Goal: Book appointment/travel/reservation

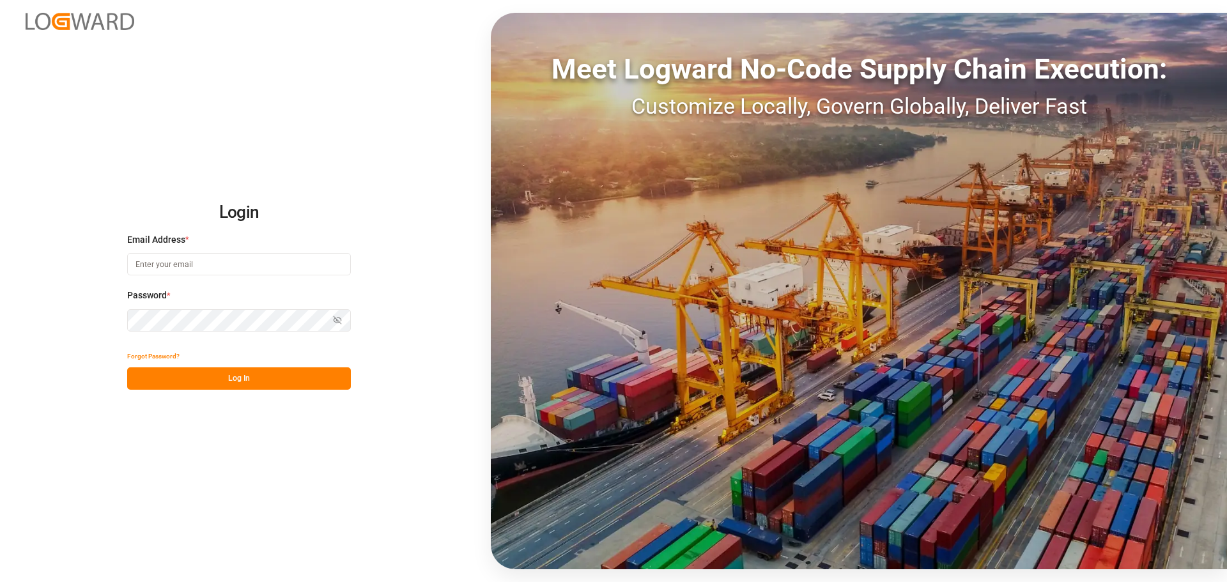
type input "[PERSON_NAME][EMAIL_ADDRESS][DOMAIN_NAME]"
click at [240, 384] on button "Log In" at bounding box center [239, 378] width 224 height 22
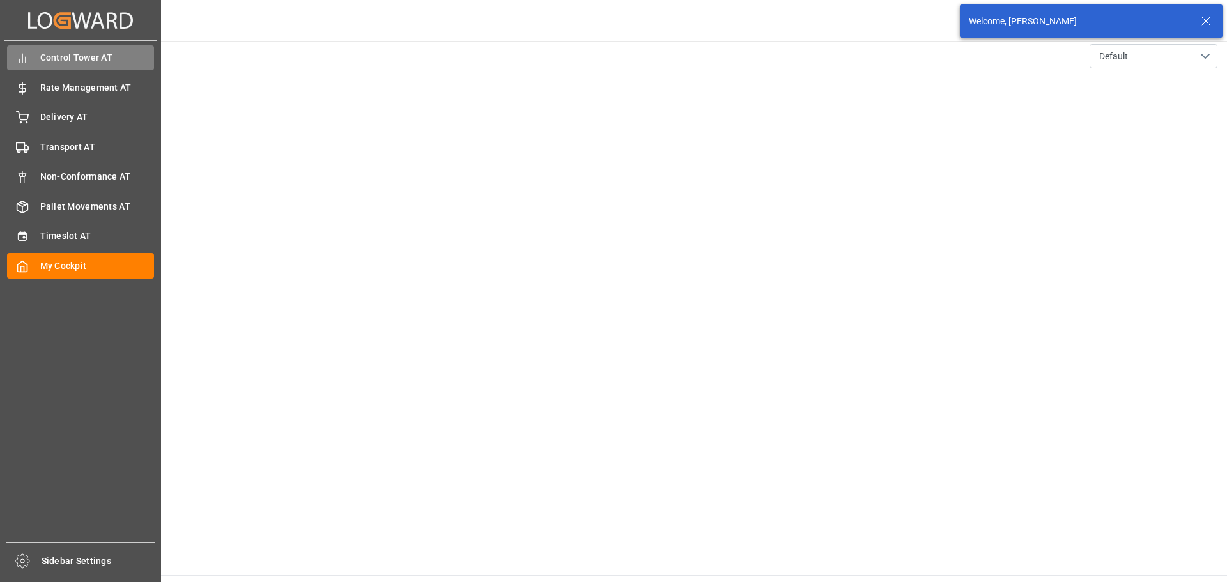
click at [34, 58] on div "Control Tower AT [GEOGRAPHIC_DATA] AT" at bounding box center [80, 57] width 147 height 25
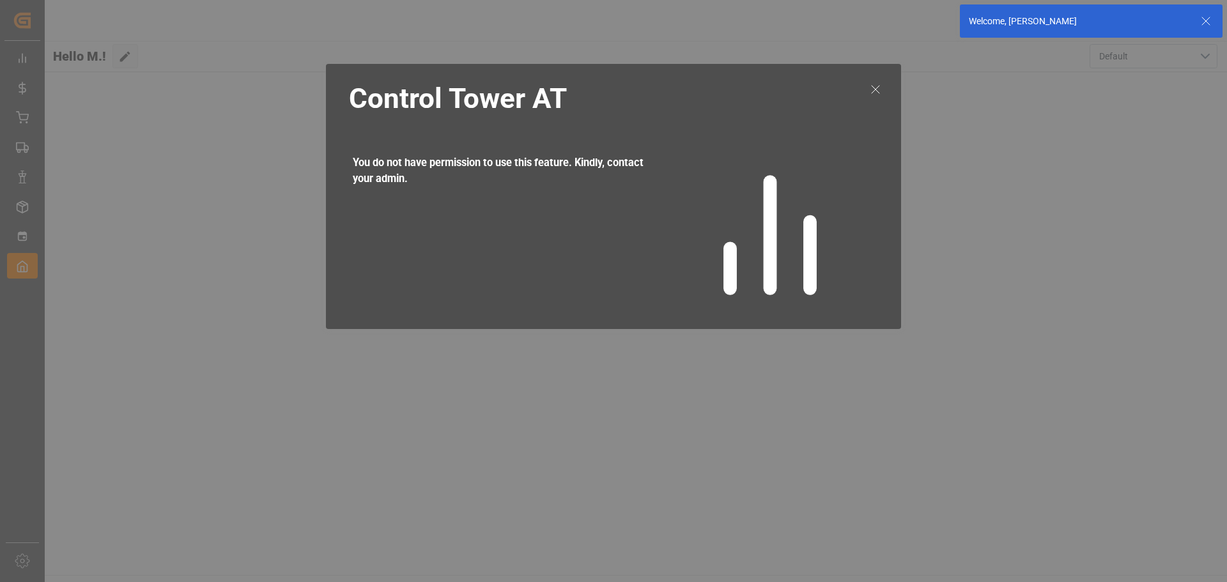
click at [878, 87] on icon at bounding box center [875, 89] width 15 height 15
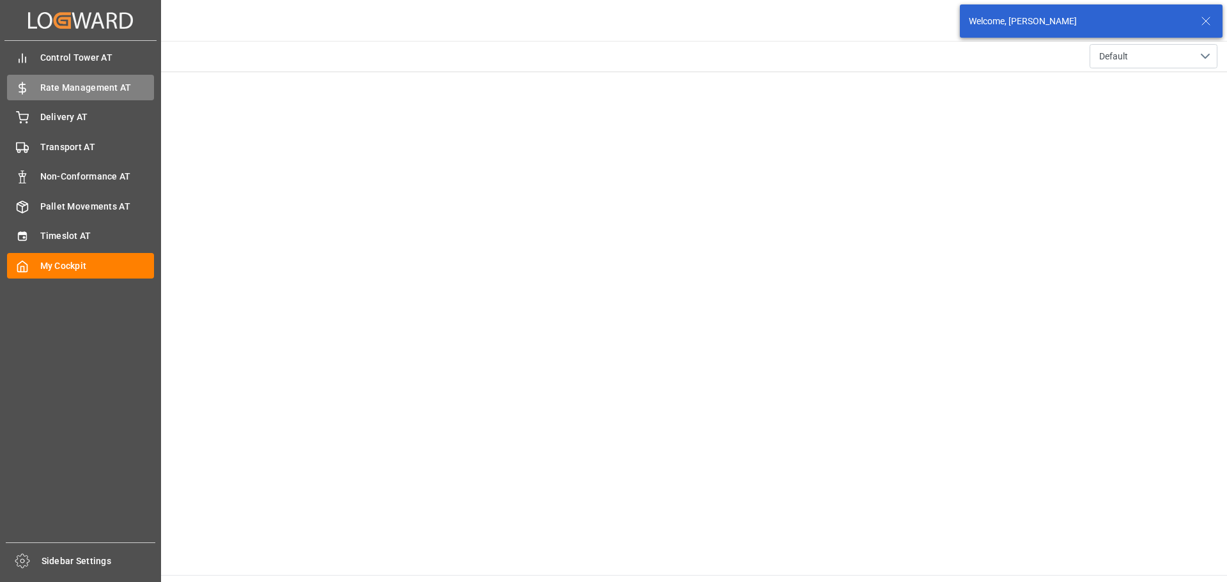
click at [15, 95] on div "Rate Management AT Rate Management AT" at bounding box center [80, 87] width 147 height 25
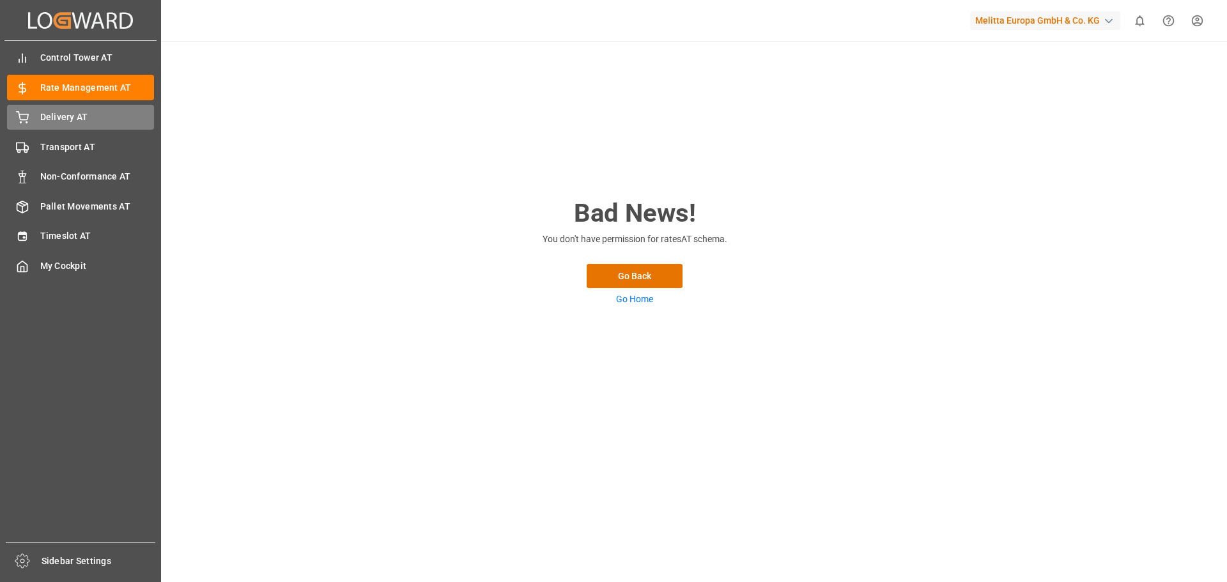
click at [21, 118] on icon at bounding box center [22, 117] width 13 height 13
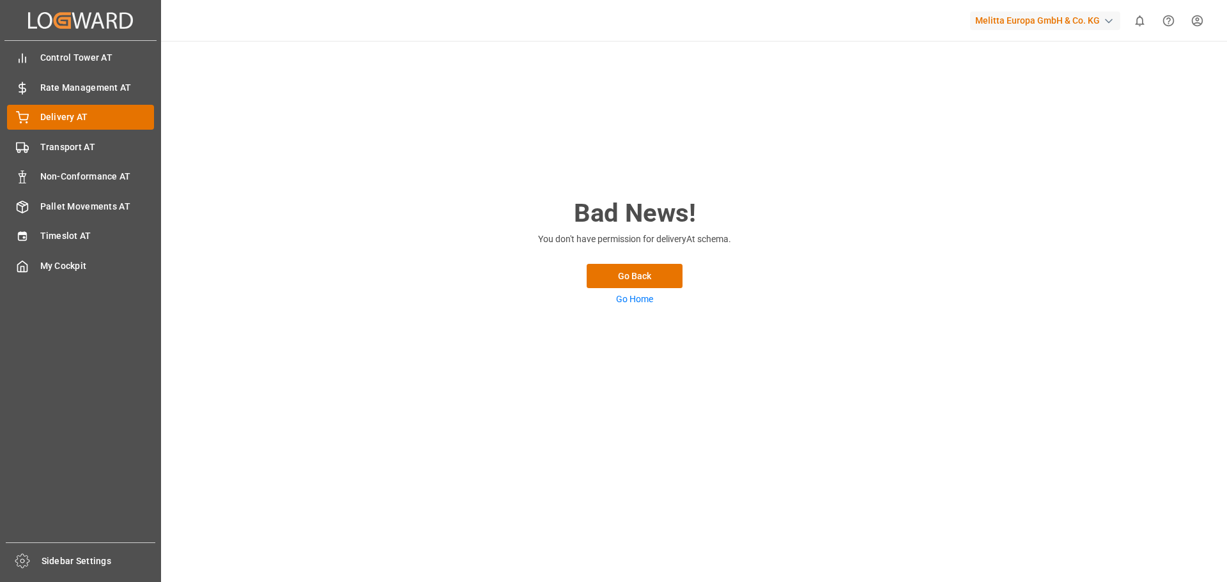
click at [24, 117] on icon at bounding box center [22, 117] width 13 height 13
click at [38, 143] on div "Transport AT Transport AT" at bounding box center [80, 146] width 147 height 25
click at [37, 126] on div "Delivery AT Delivery AT" at bounding box center [80, 117] width 147 height 25
click at [38, 151] on div "Transport AT Transport AT" at bounding box center [80, 146] width 147 height 25
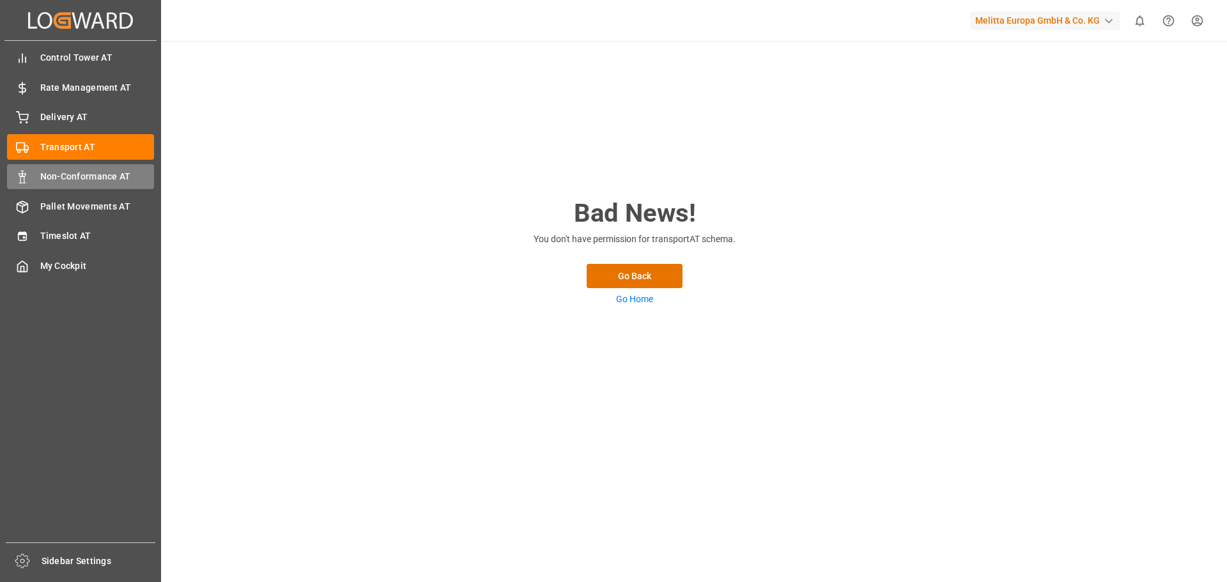
click at [45, 187] on div "Non-Conformance AT Non-Conformance AT" at bounding box center [80, 176] width 147 height 25
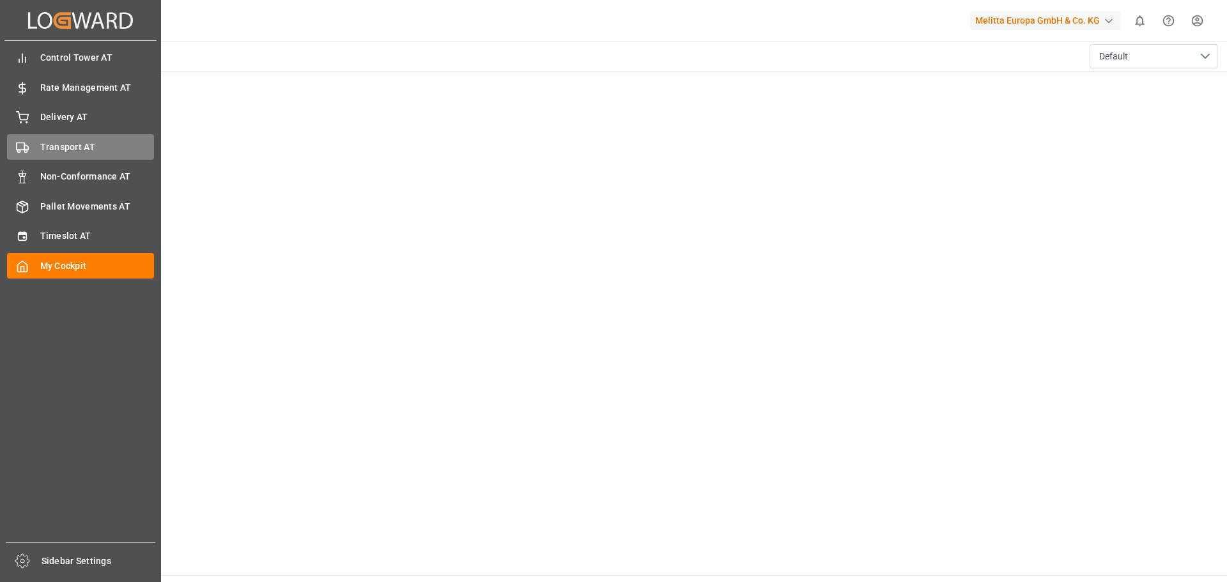
click at [25, 143] on icon at bounding box center [22, 147] width 13 height 13
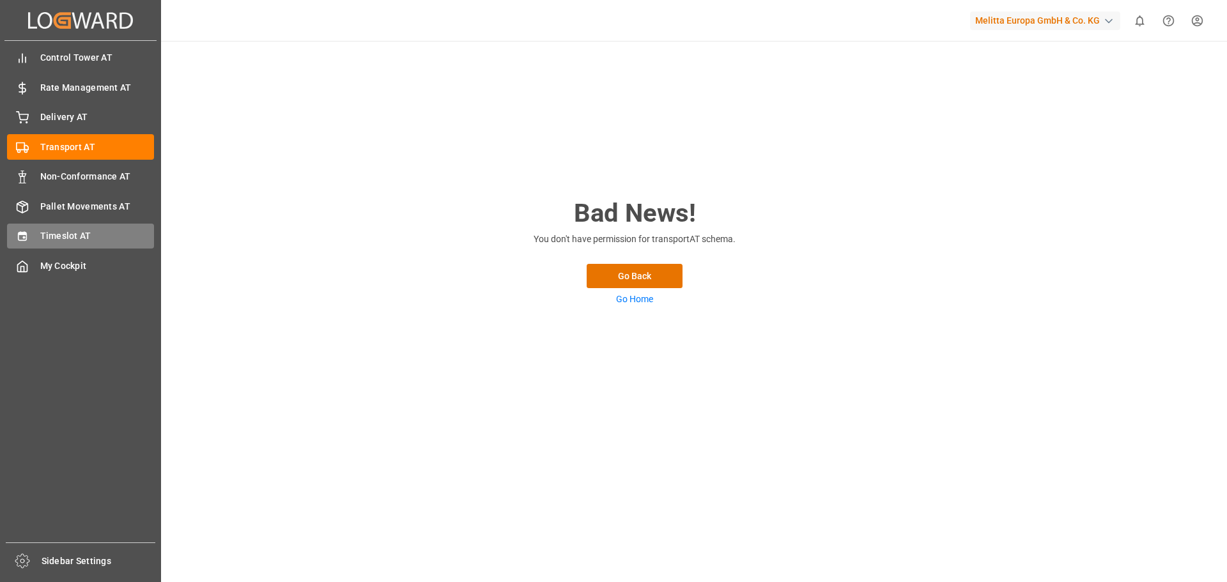
click at [27, 238] on icon at bounding box center [22, 236] width 13 height 13
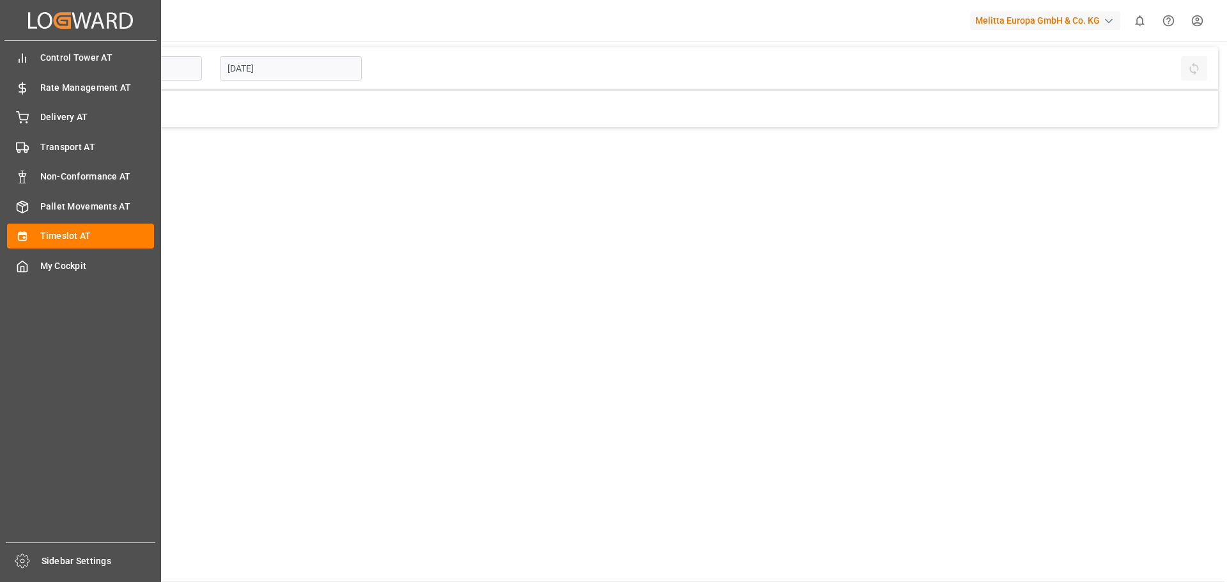
type input "Inbound AT"
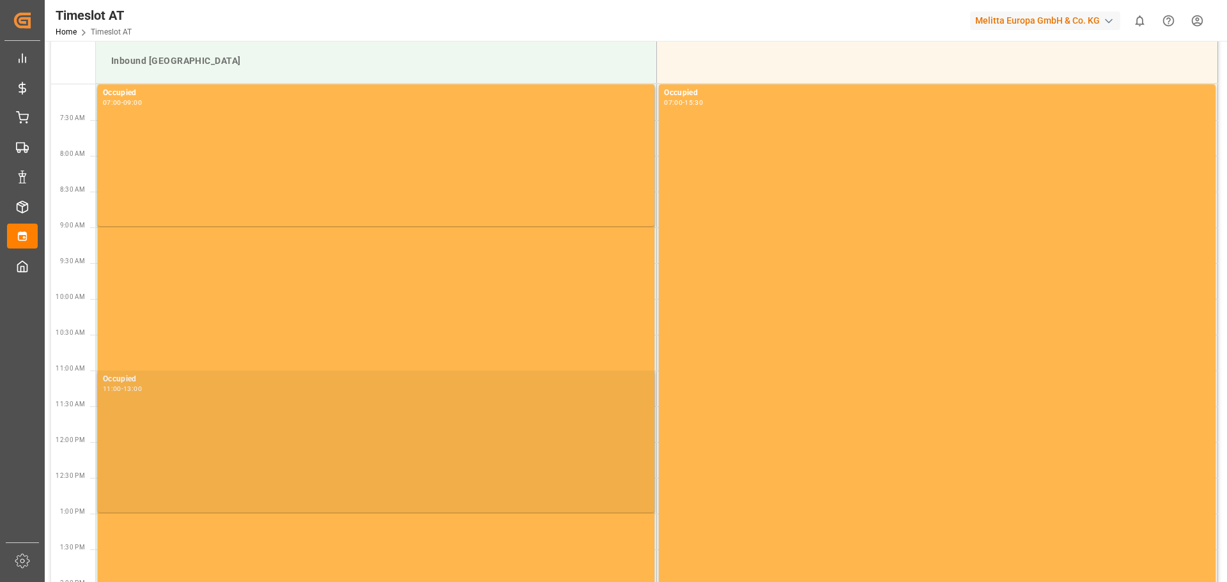
scroll to position [192, 0]
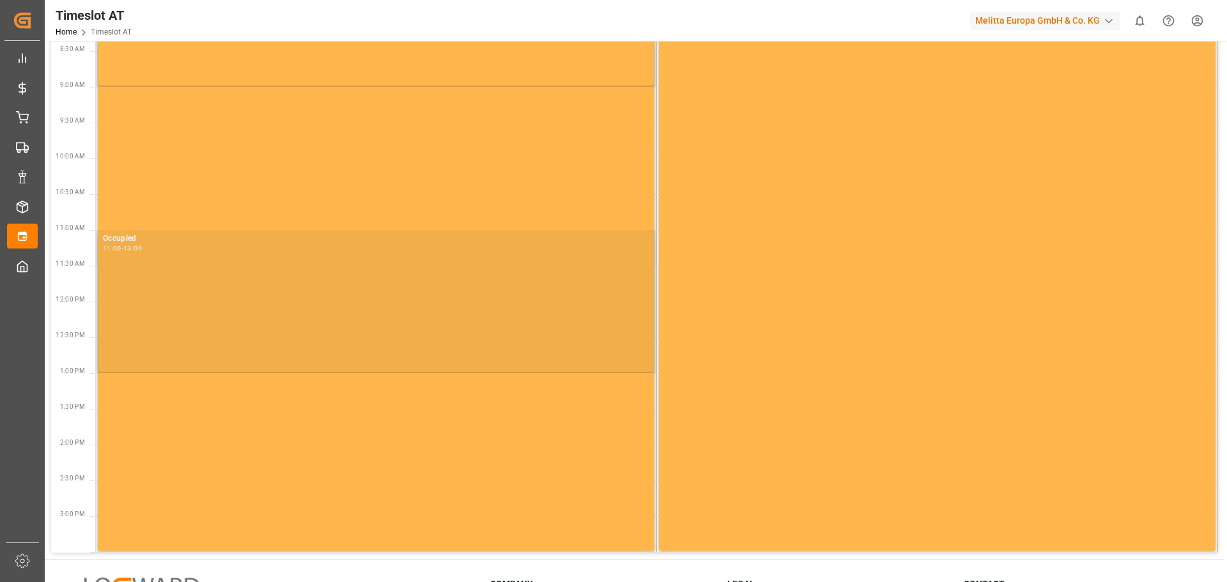
click at [252, 294] on div "Occupied 11:00 - 13:00" at bounding box center [376, 301] width 546 height 137
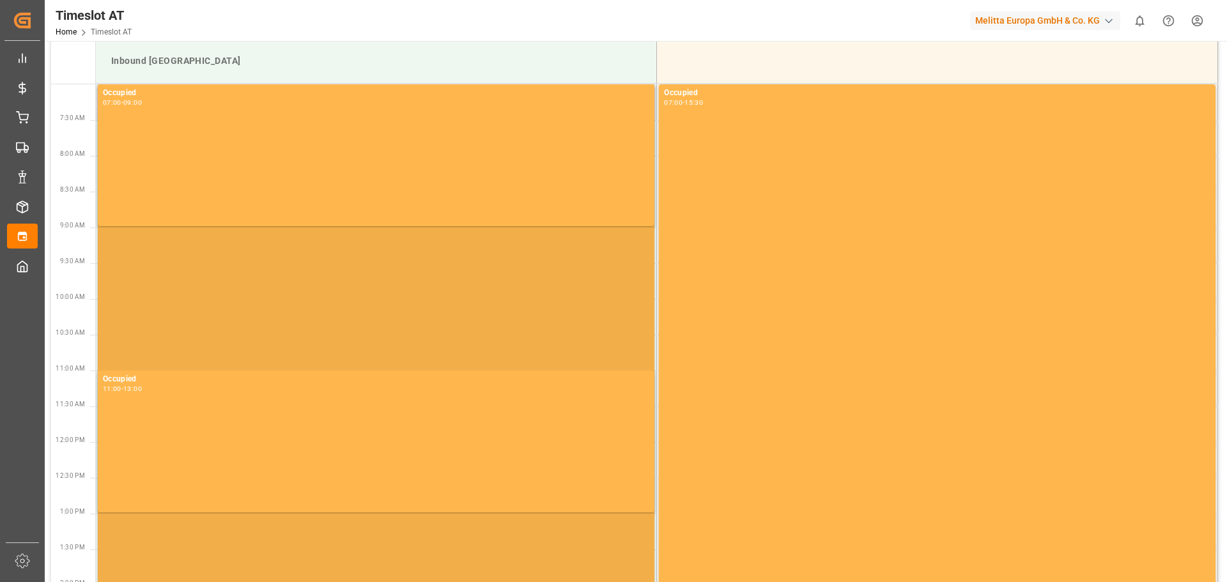
scroll to position [0, 0]
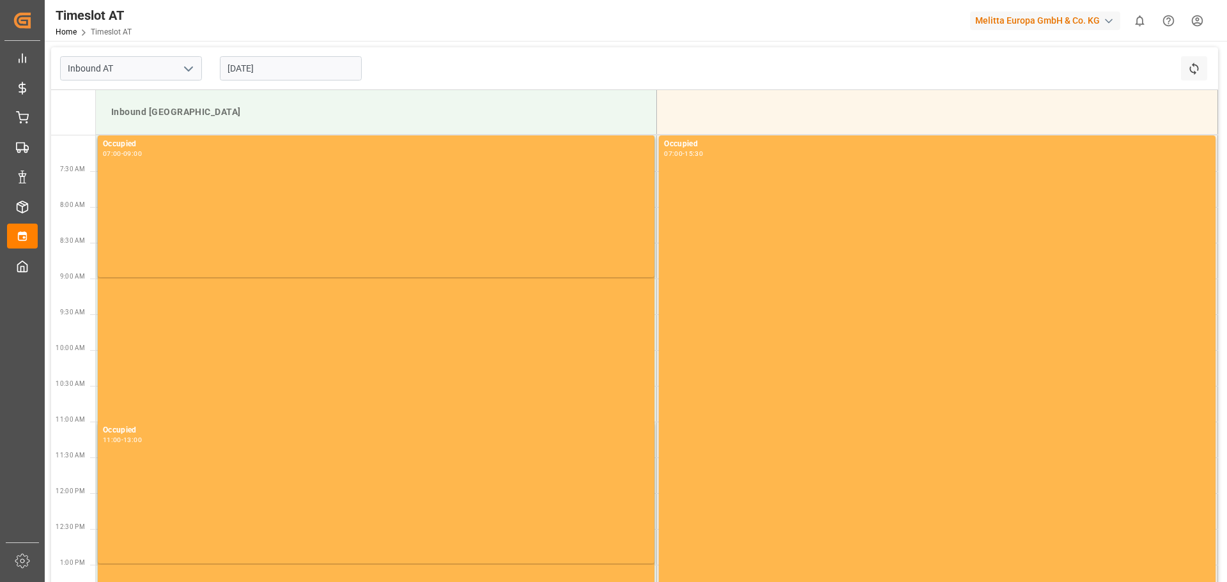
click at [268, 71] on input "[DATE]" at bounding box center [291, 68] width 142 height 24
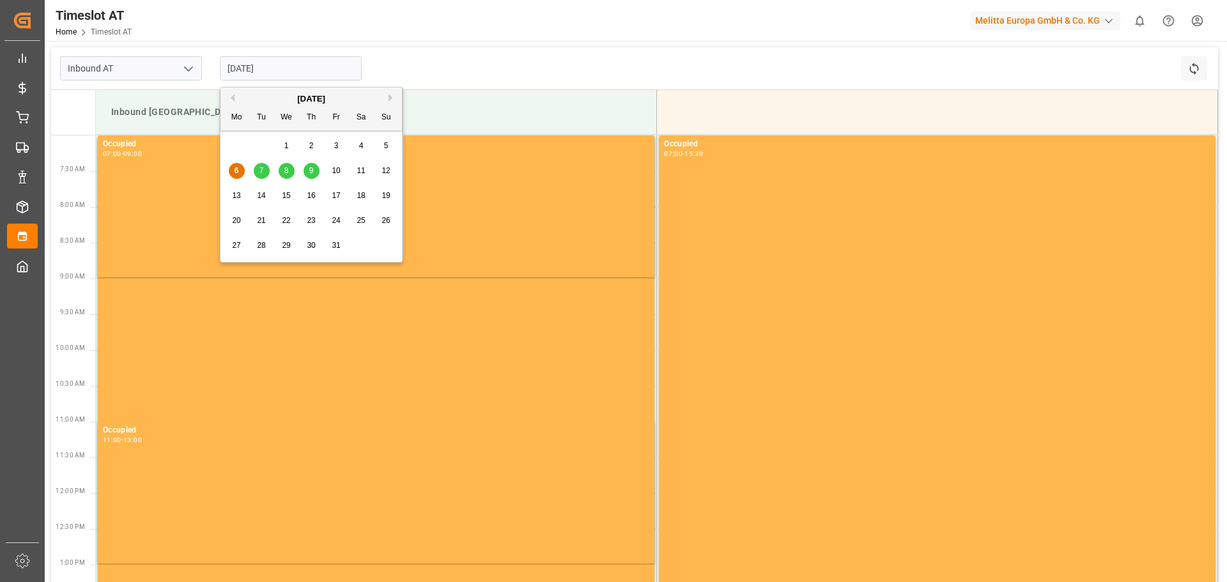
click at [265, 174] on div "7" at bounding box center [262, 171] width 16 height 15
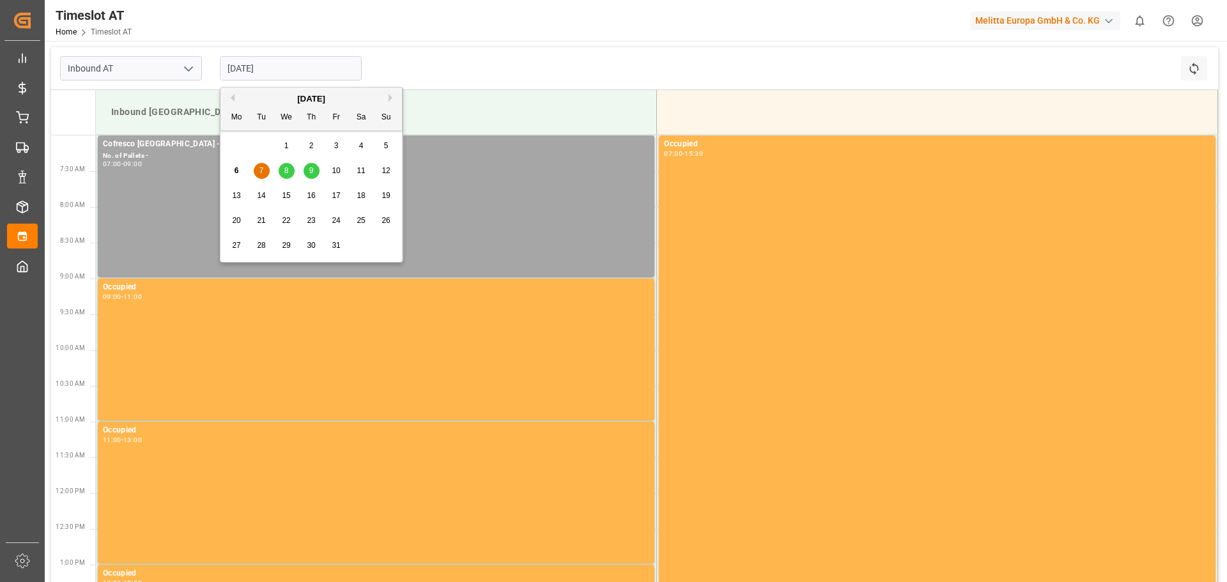
click at [304, 71] on input "[DATE]" at bounding box center [291, 68] width 142 height 24
click at [307, 170] on div "9" at bounding box center [312, 171] width 16 height 15
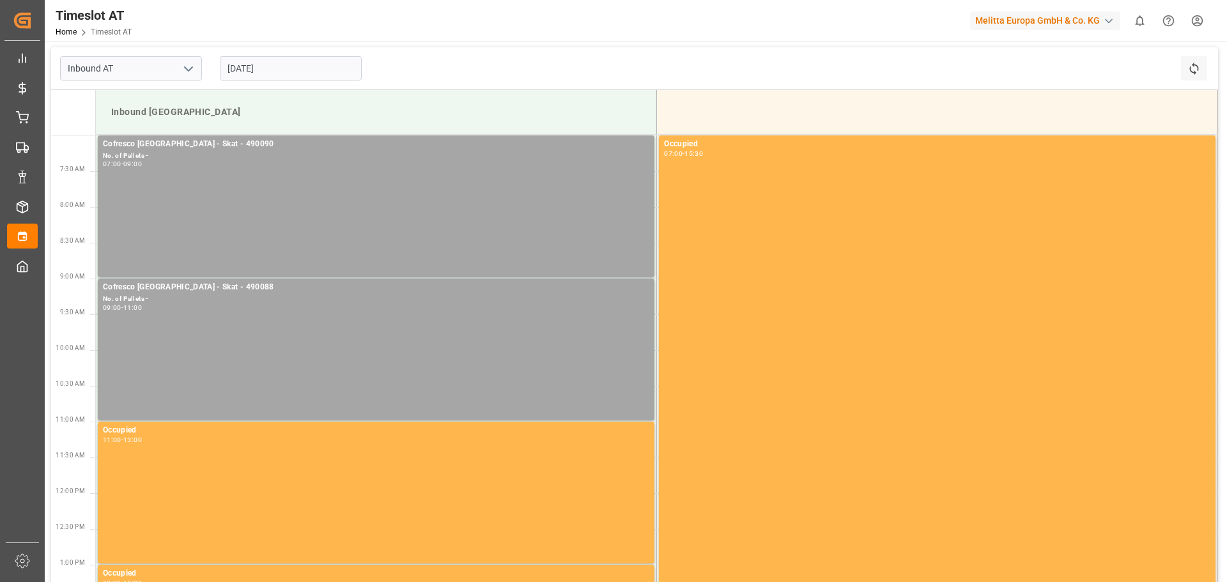
click at [281, 74] on input "[DATE]" at bounding box center [291, 68] width 142 height 24
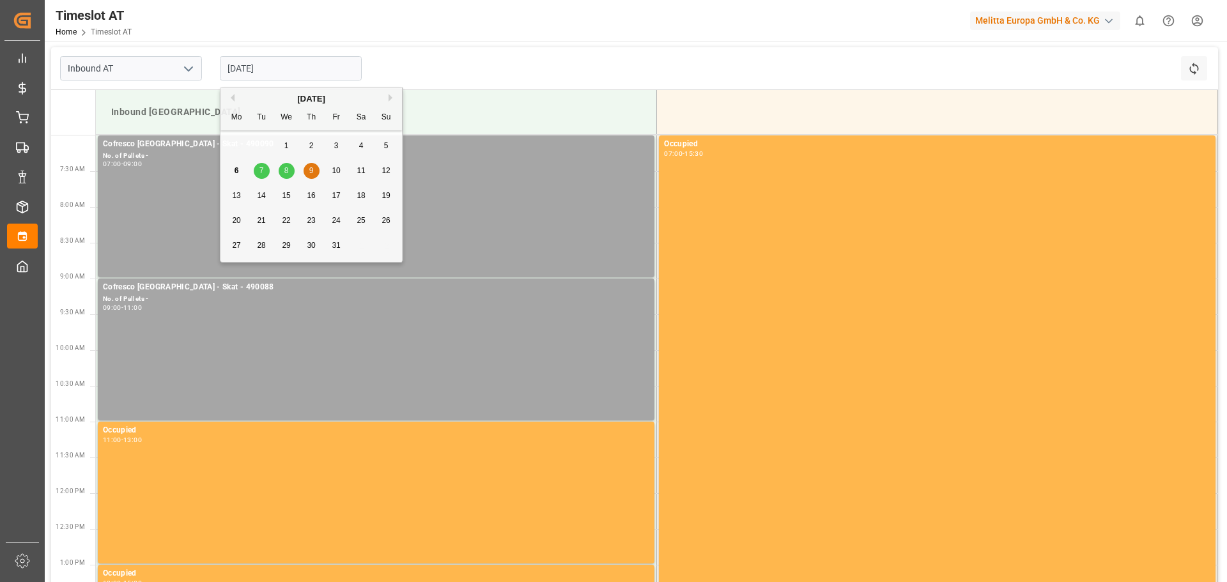
click at [330, 165] on div "Previous Month Next Month [DATE] Mo Tu We Th Fr Sa Su 29 30 1 2 3 4 5 6 7 8 9 1…" at bounding box center [311, 177] width 183 height 180
click at [333, 169] on div "Previous Month Next Month [DATE] Mo Tu We Th Fr Sa Su 29 30 1 2 3 4 5 6 7 8 9 1…" at bounding box center [311, 177] width 183 height 180
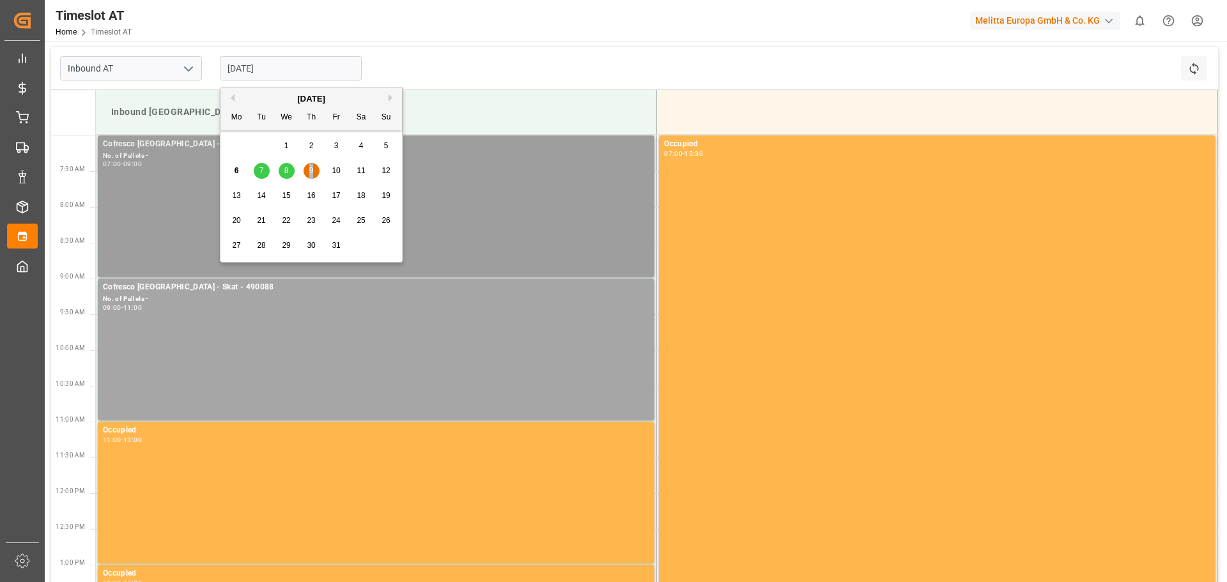
click at [311, 175] on span "9" at bounding box center [311, 170] width 4 height 9
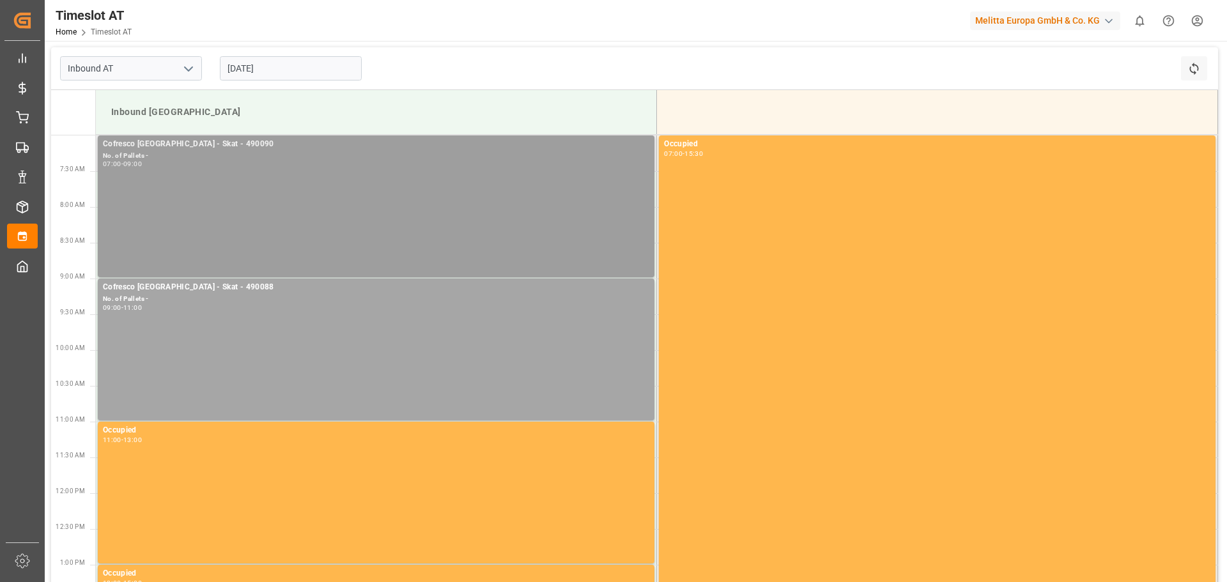
click at [343, 187] on div "Cofresco [GEOGRAPHIC_DATA] - Skat - 490090 No. of Pallets - 07:00 - 09:00" at bounding box center [376, 206] width 546 height 137
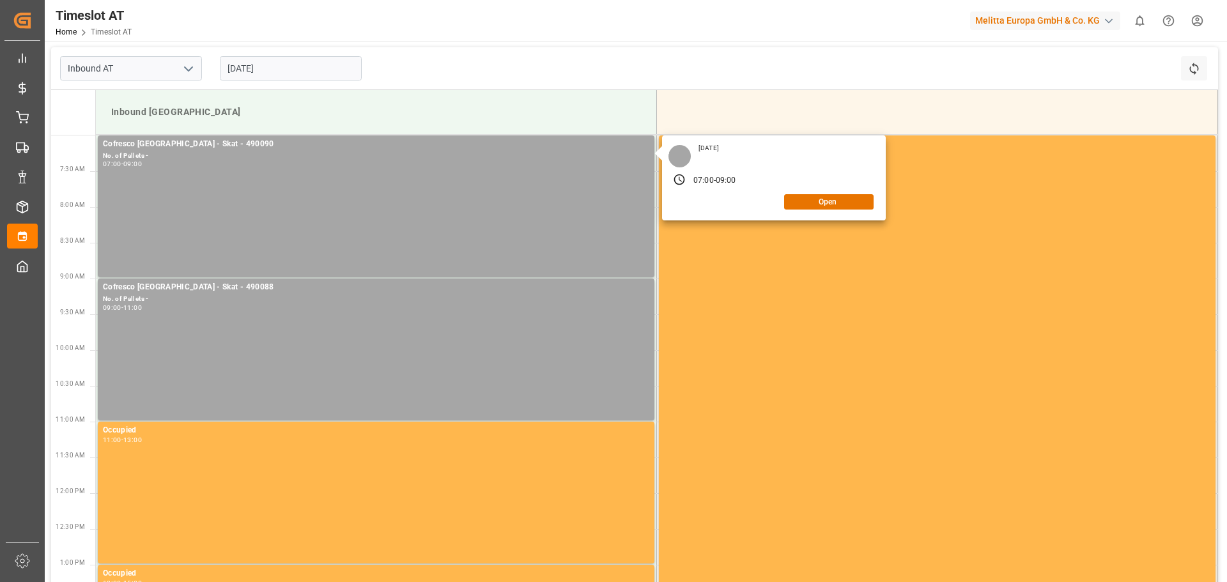
click at [605, 27] on div "Timeslot AT Home Timeslot AT Melitta Europa GmbH & Co. KG 0 Notifications Only …" at bounding box center [631, 20] width 1191 height 41
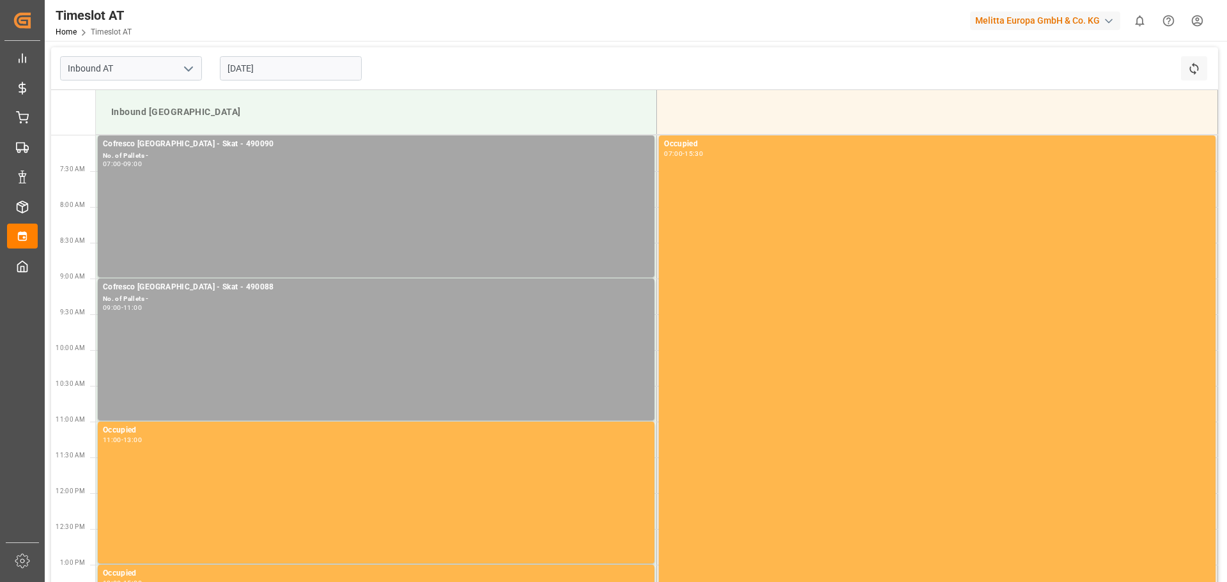
click at [267, 76] on input "[DATE]" at bounding box center [291, 68] width 142 height 24
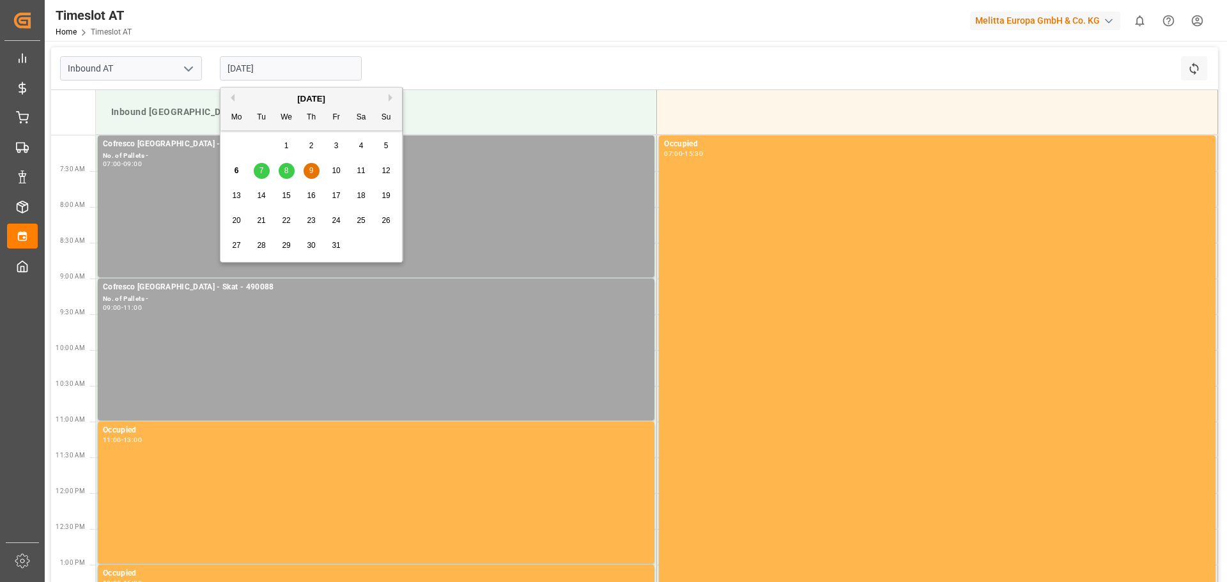
drag, startPoint x: 327, startPoint y: 166, endPoint x: 342, endPoint y: 167, distance: 15.4
click at [328, 166] on div "6 7 8 9 10 11 12" at bounding box center [311, 171] width 174 height 25
click at [343, 167] on div "10" at bounding box center [337, 171] width 16 height 15
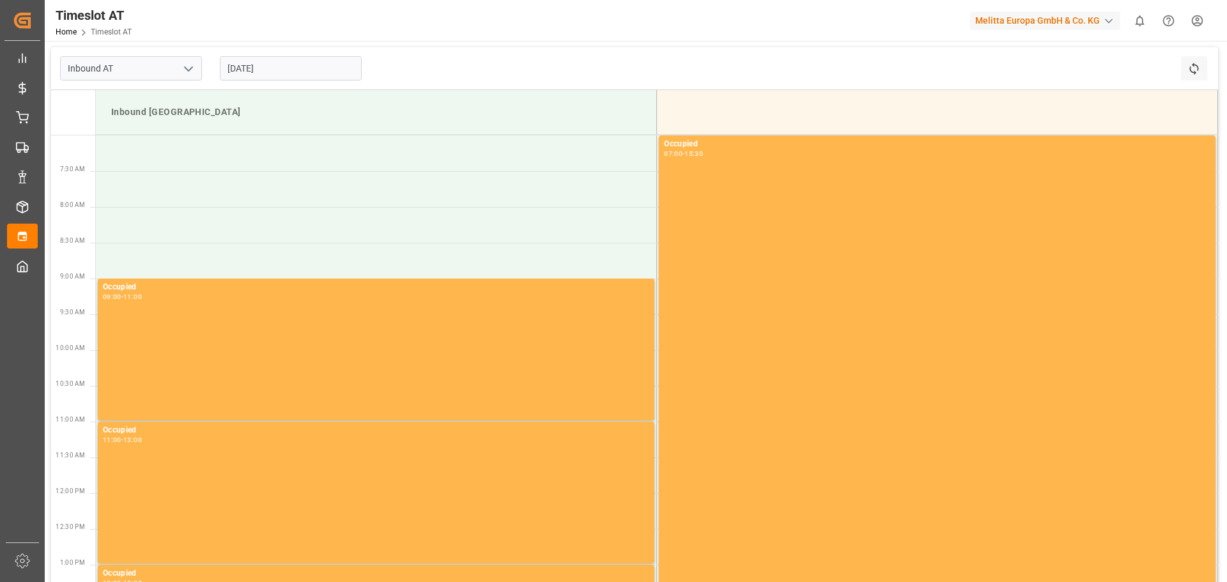
click at [306, 63] on input "[DATE]" at bounding box center [291, 68] width 142 height 24
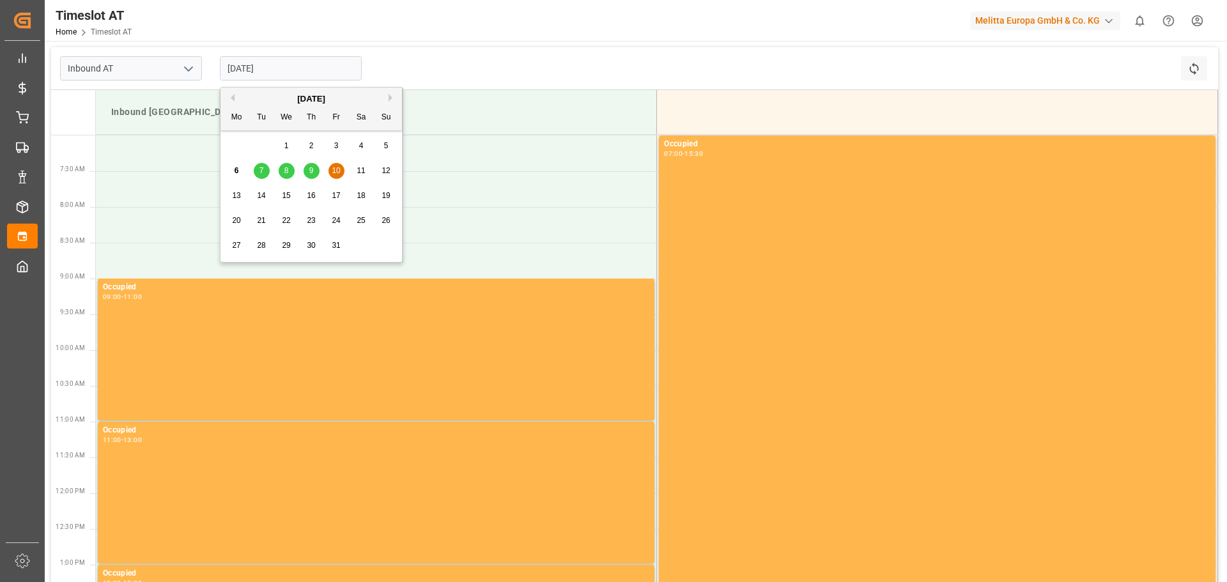
click at [360, 175] on span "11" at bounding box center [361, 170] width 8 height 9
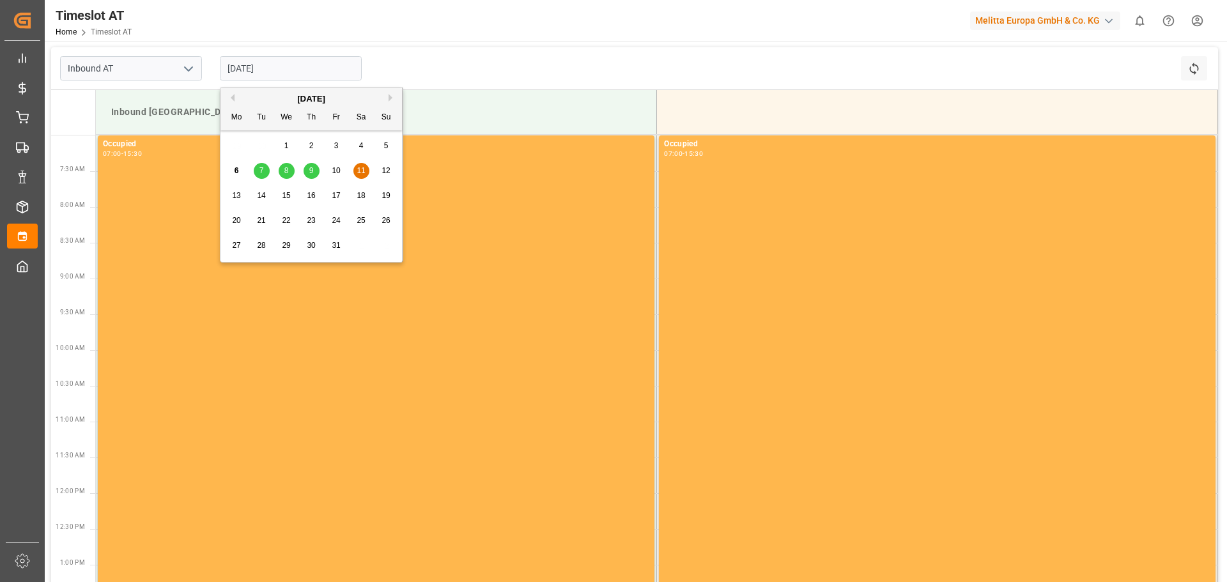
click at [318, 69] on input "[DATE]" at bounding box center [291, 68] width 142 height 24
click at [267, 169] on div "7" at bounding box center [262, 171] width 16 height 15
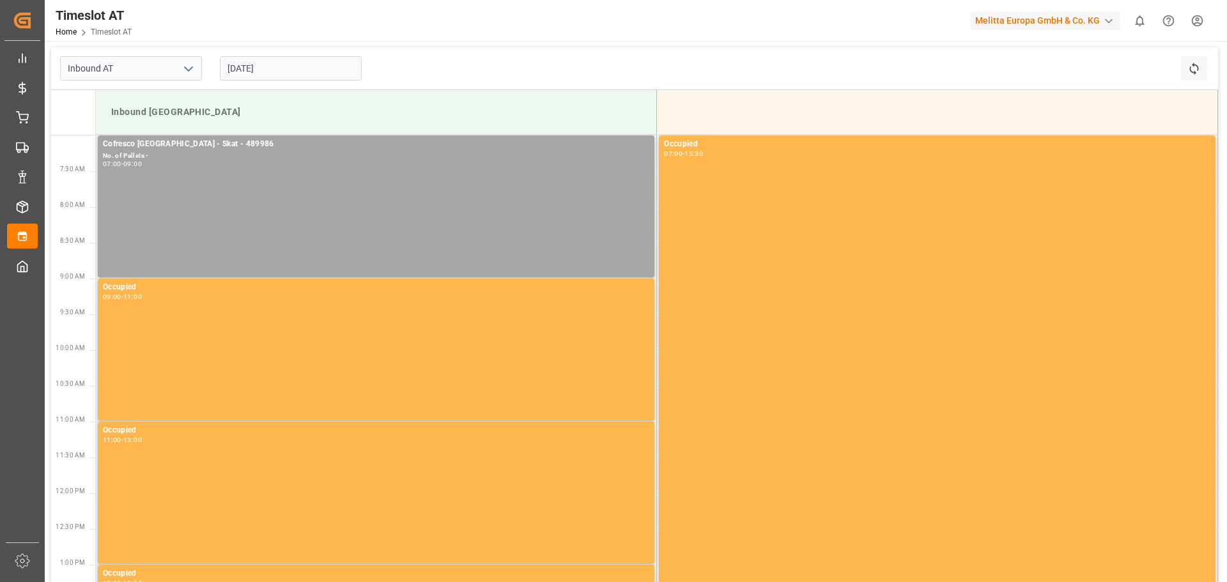
click at [243, 63] on input "[DATE]" at bounding box center [291, 68] width 142 height 24
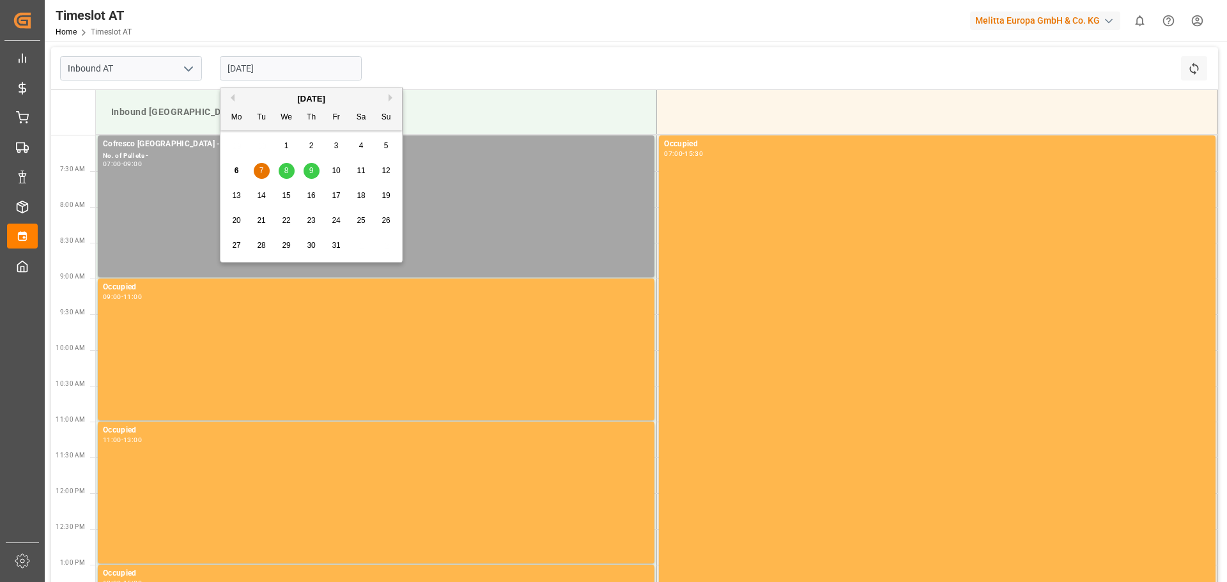
click at [284, 166] on div "8" at bounding box center [287, 171] width 16 height 15
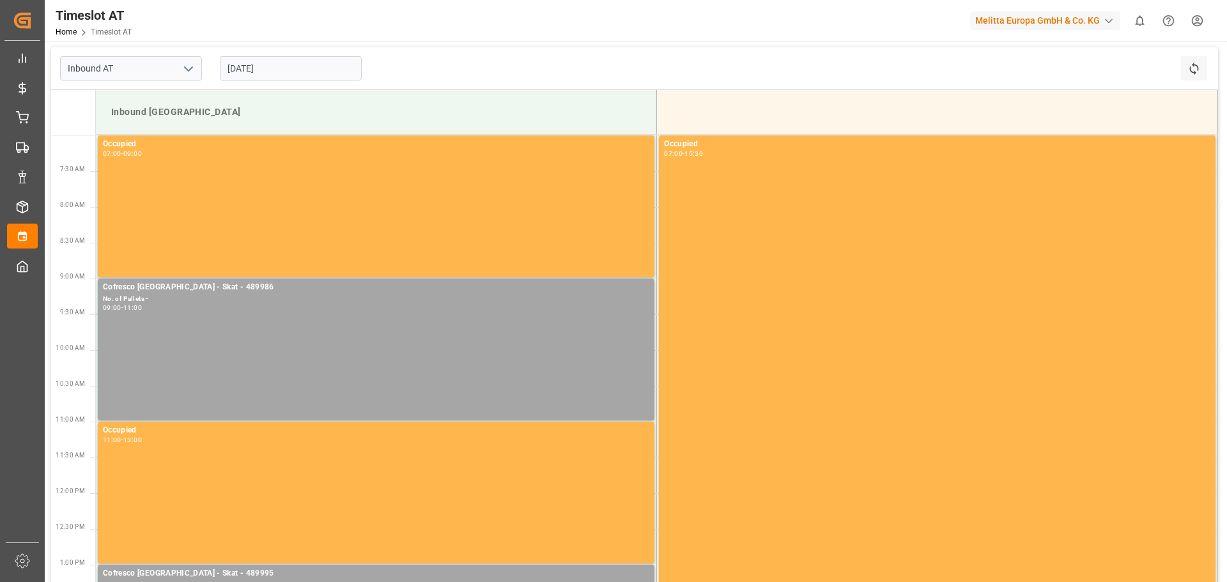
click at [282, 73] on input "[DATE]" at bounding box center [291, 68] width 142 height 24
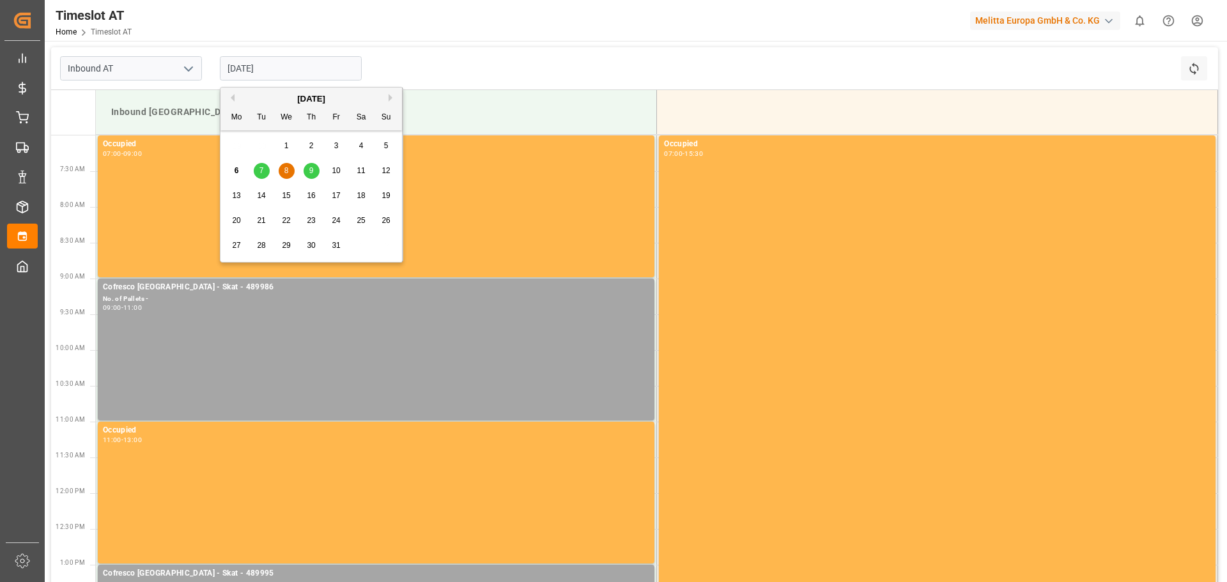
click at [329, 170] on div "10" at bounding box center [337, 171] width 16 height 15
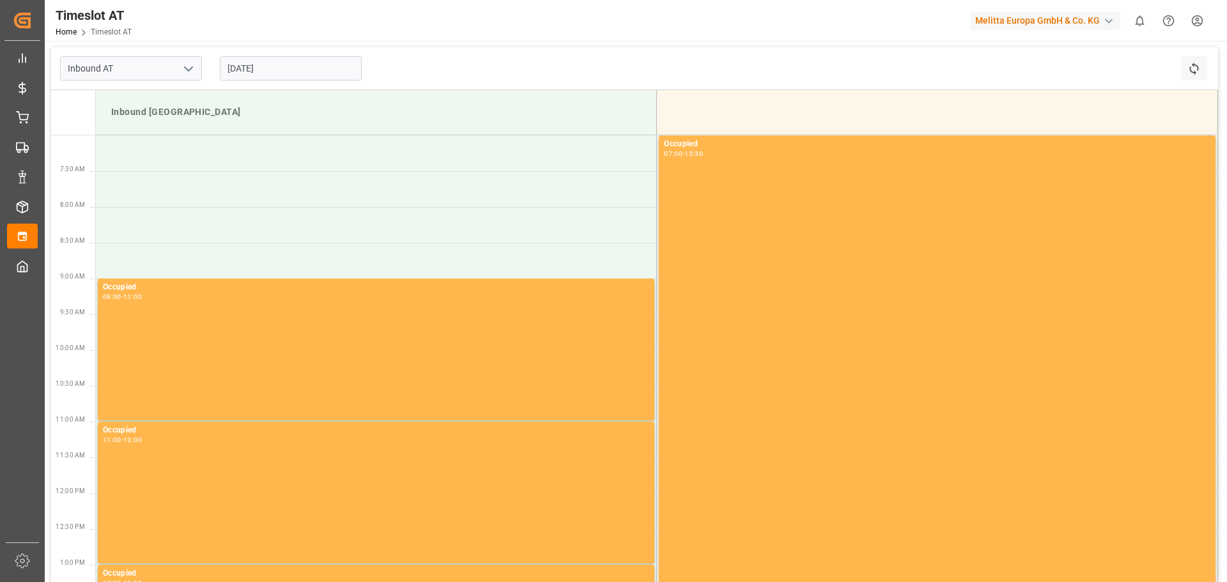
click at [295, 61] on input "[DATE]" at bounding box center [291, 68] width 142 height 24
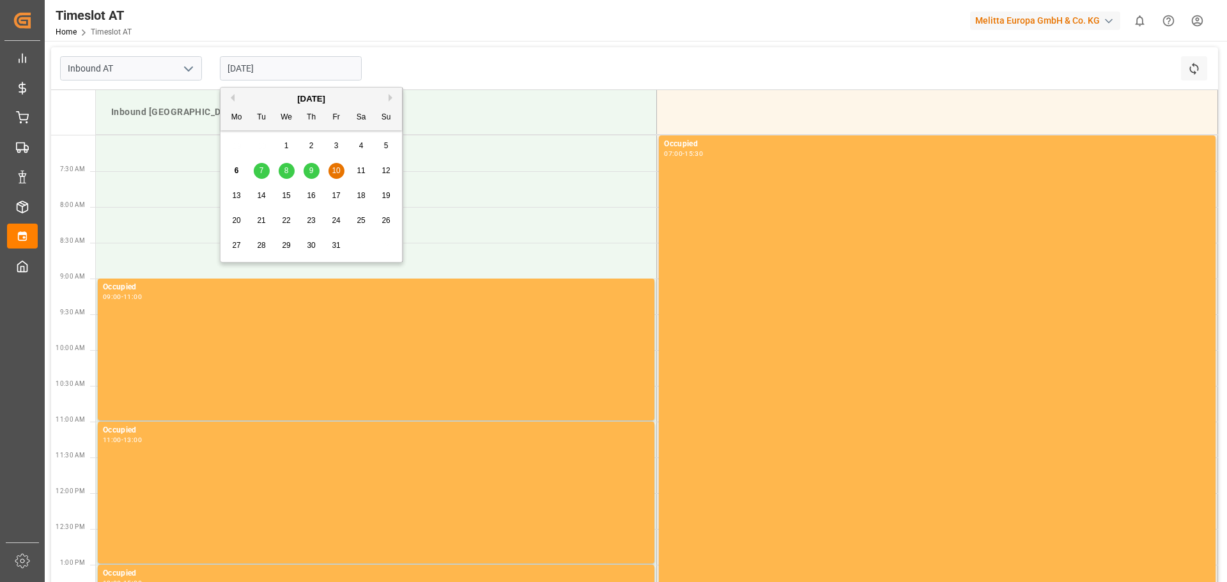
click at [282, 173] on div "8" at bounding box center [287, 171] width 16 height 15
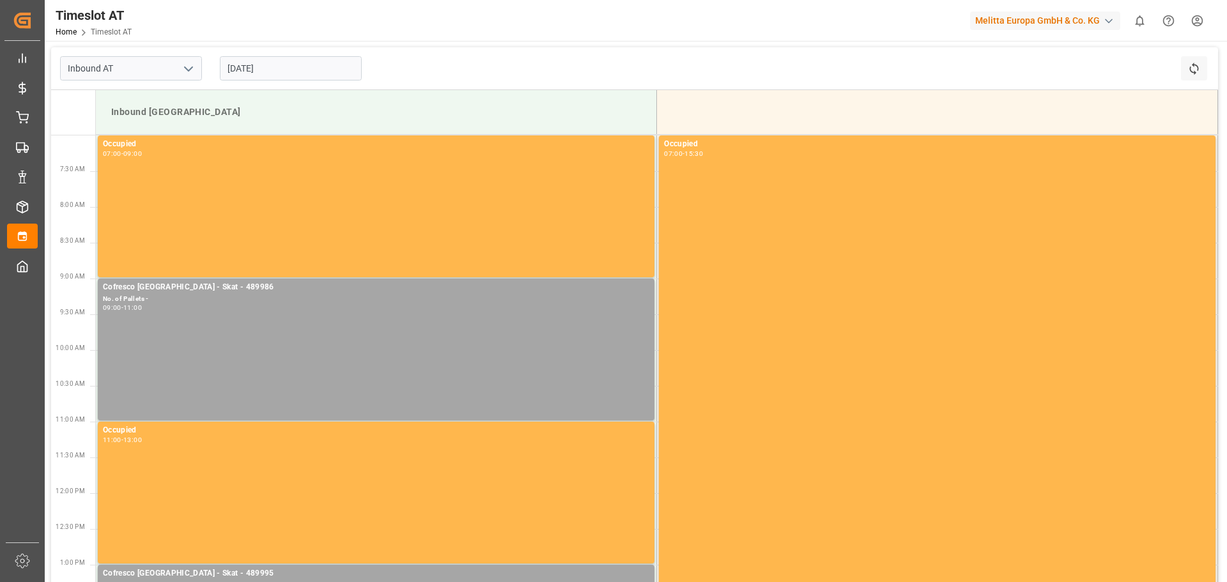
click at [286, 71] on input "[DATE]" at bounding box center [291, 68] width 142 height 24
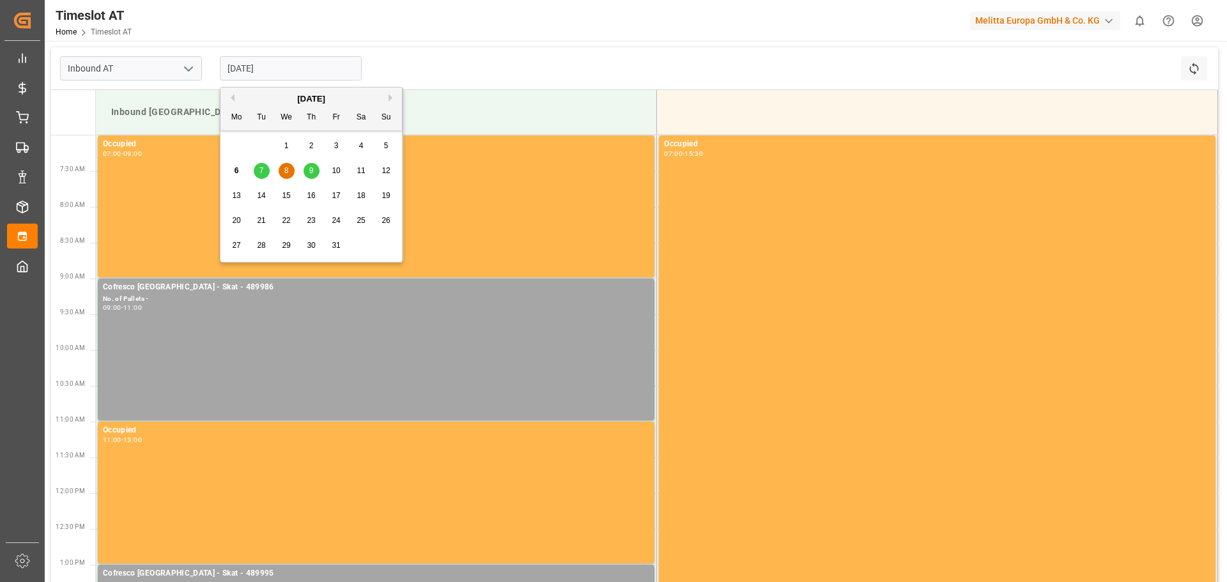
click at [252, 173] on div "6 7 8 9 10 11 12" at bounding box center [311, 171] width 174 height 25
click at [261, 170] on span "7" at bounding box center [261, 170] width 4 height 9
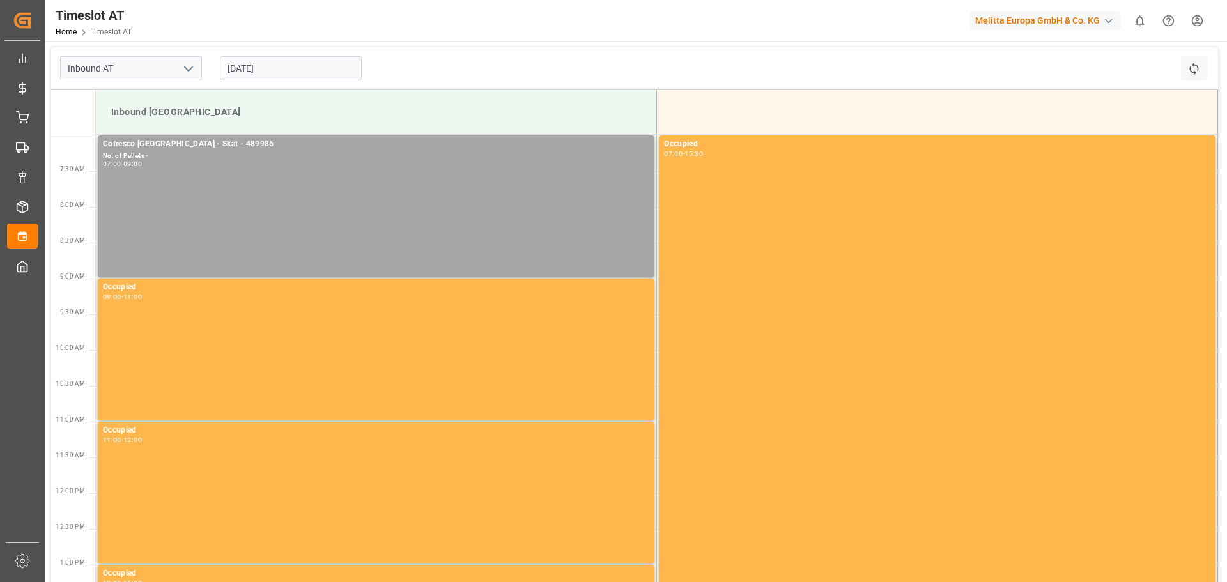
click at [262, 69] on input "[DATE]" at bounding box center [291, 68] width 142 height 24
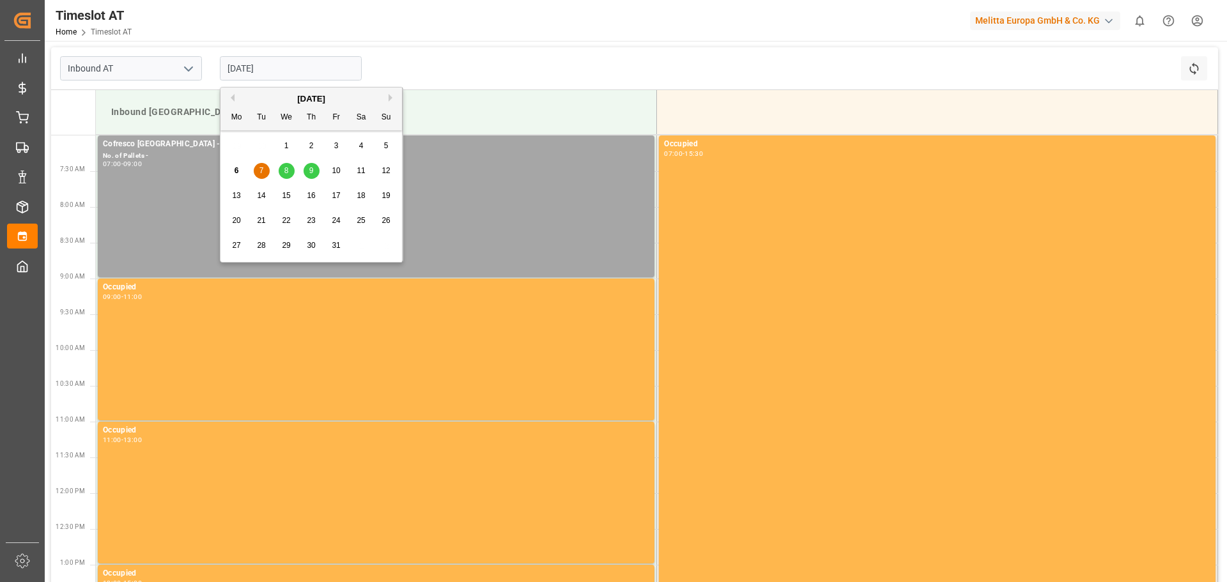
click at [293, 172] on div "8" at bounding box center [287, 171] width 16 height 15
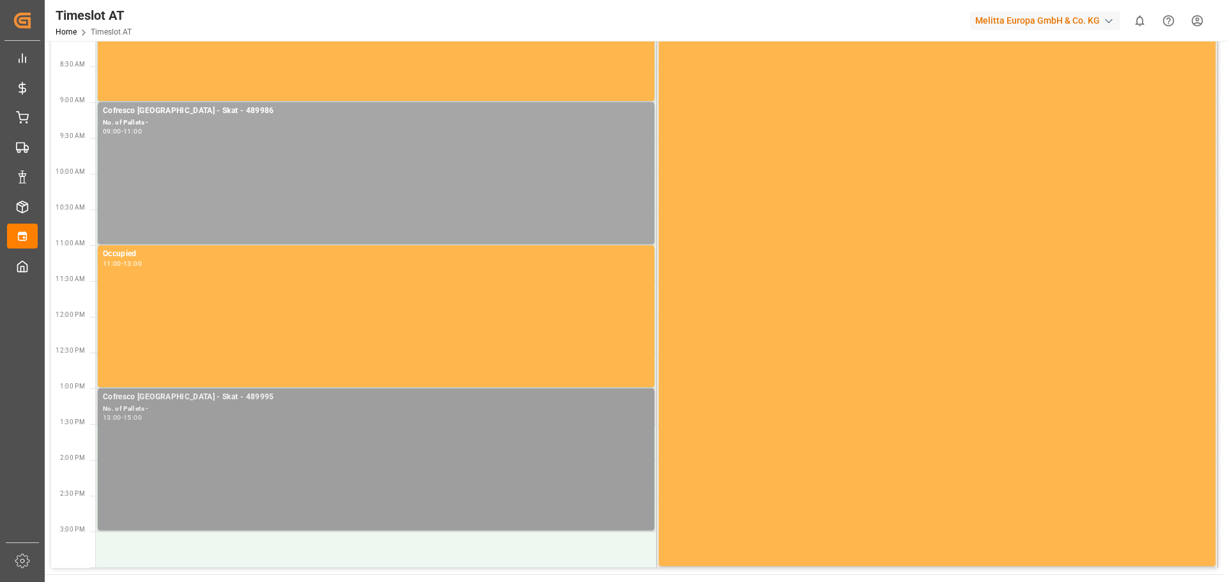
scroll to position [314, 0]
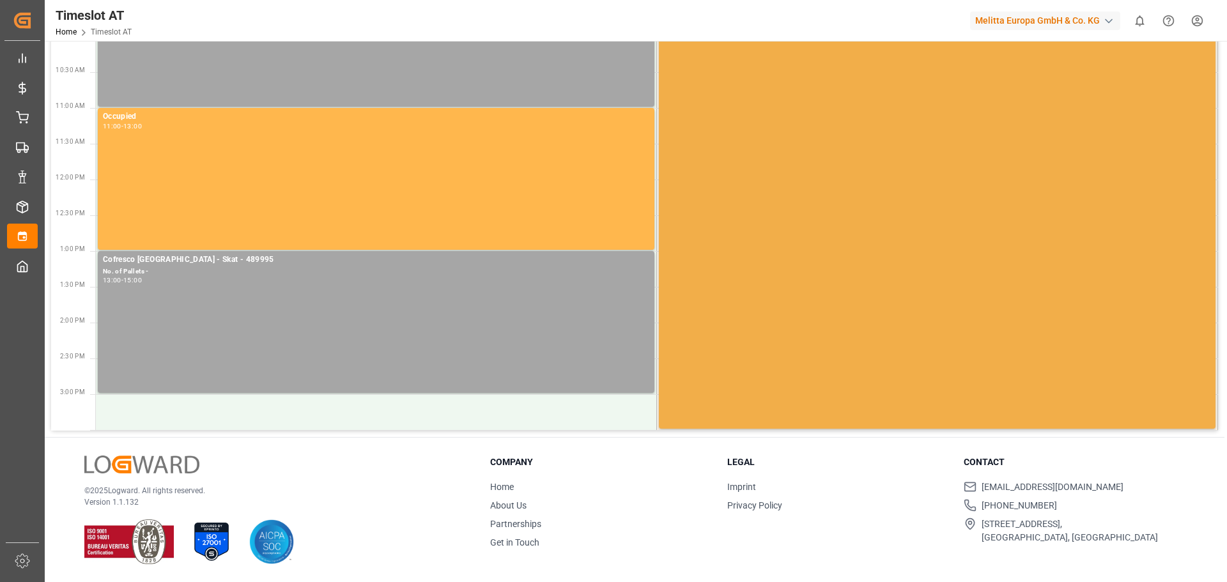
click at [788, 282] on div "Occupied 07:00 - 15:30" at bounding box center [937, 125] width 546 height 602
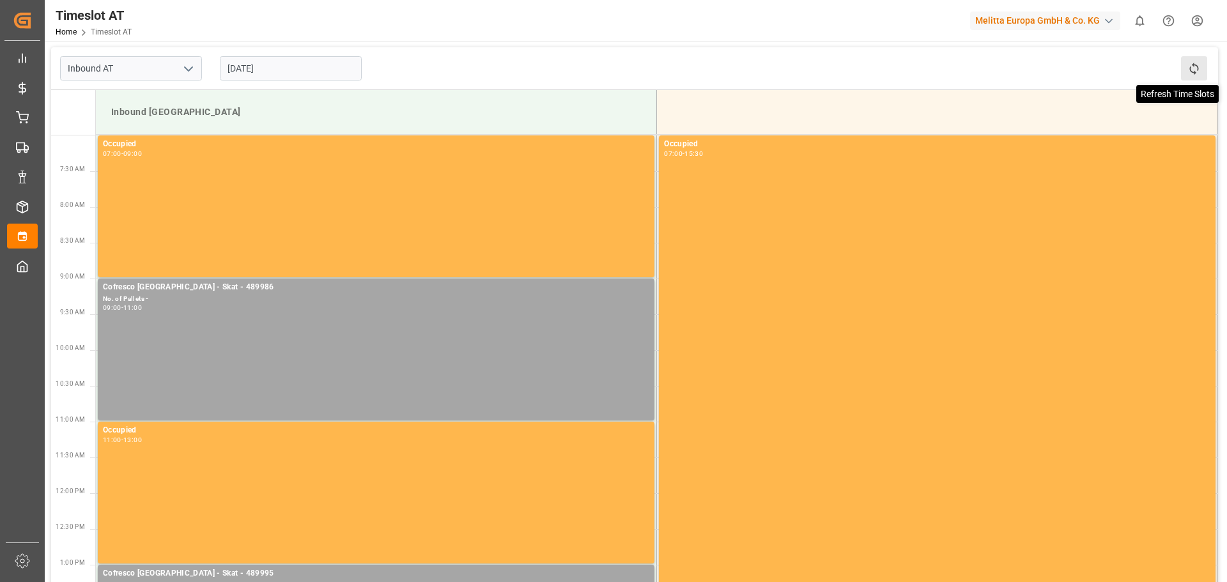
click at [1198, 70] on icon at bounding box center [1193, 69] width 9 height 12
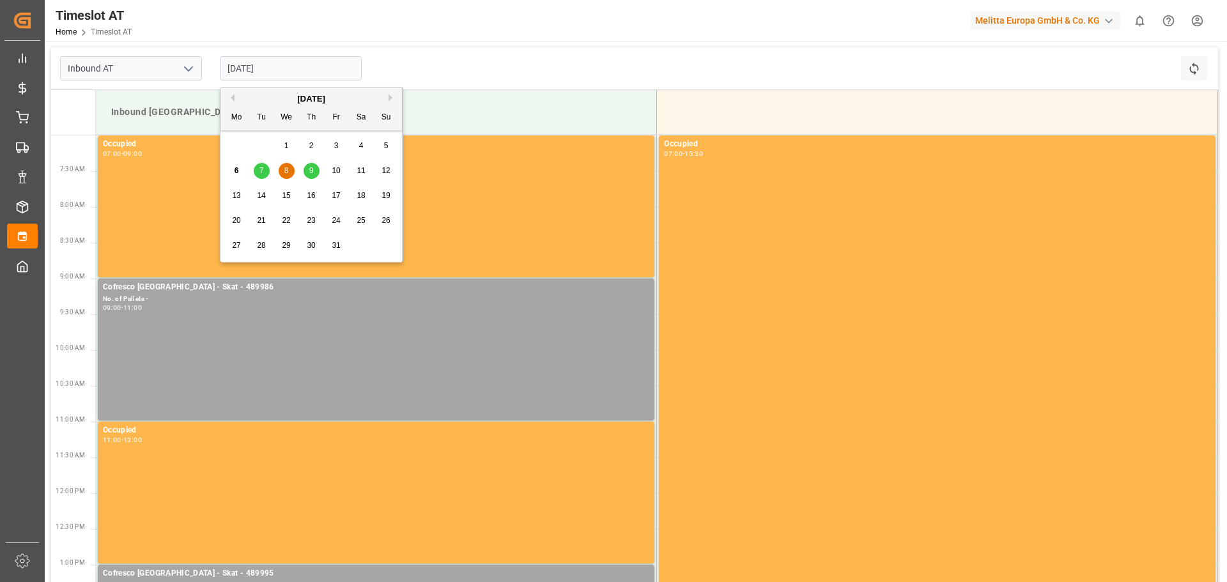
click at [256, 64] on input "[DATE]" at bounding box center [291, 68] width 142 height 24
click at [268, 171] on div "6 7 8 9 10 11 12" at bounding box center [311, 171] width 174 height 25
click at [268, 171] on div "7" at bounding box center [262, 171] width 16 height 15
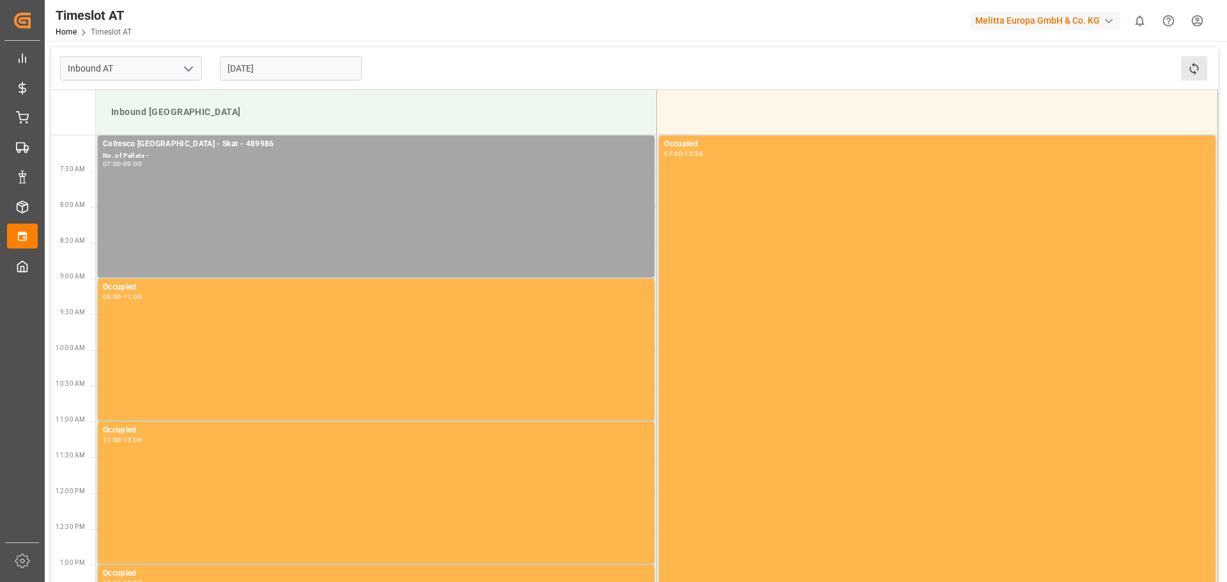
click at [1206, 75] on button "Refresh Time Slots" at bounding box center [1194, 68] width 26 height 24
click at [162, 77] on input "Inbound AT" at bounding box center [131, 68] width 142 height 24
click at [178, 73] on button "open menu" at bounding box center [187, 69] width 19 height 20
click at [182, 72] on icon "close menu" at bounding box center [188, 68] width 15 height 15
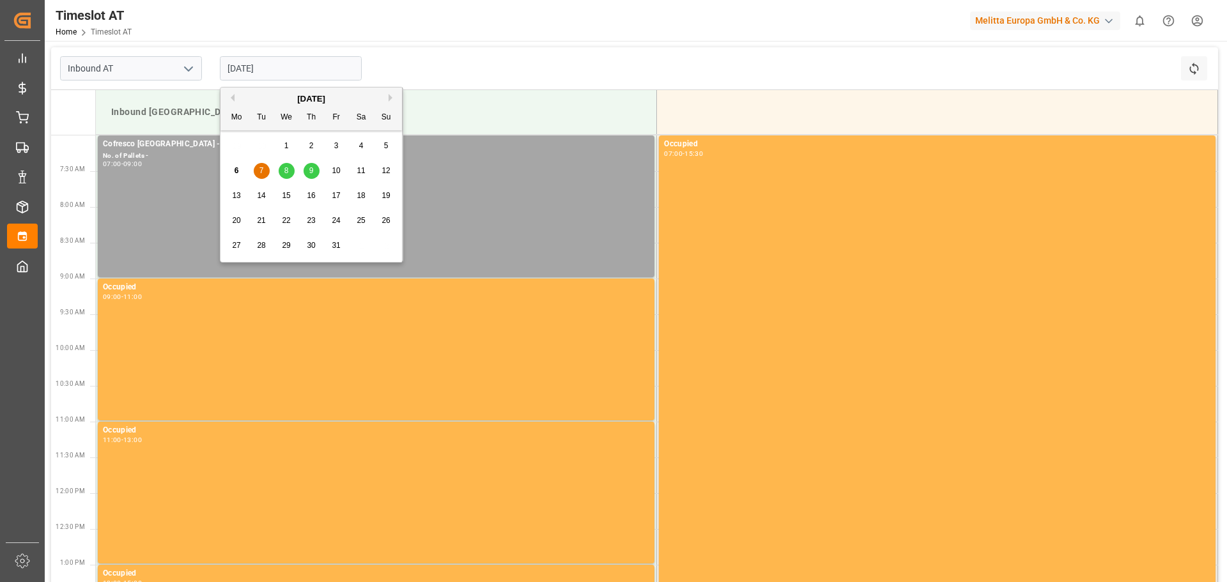
click at [269, 66] on input "[DATE]" at bounding box center [291, 68] width 142 height 24
click at [334, 170] on span "10" at bounding box center [336, 170] width 8 height 9
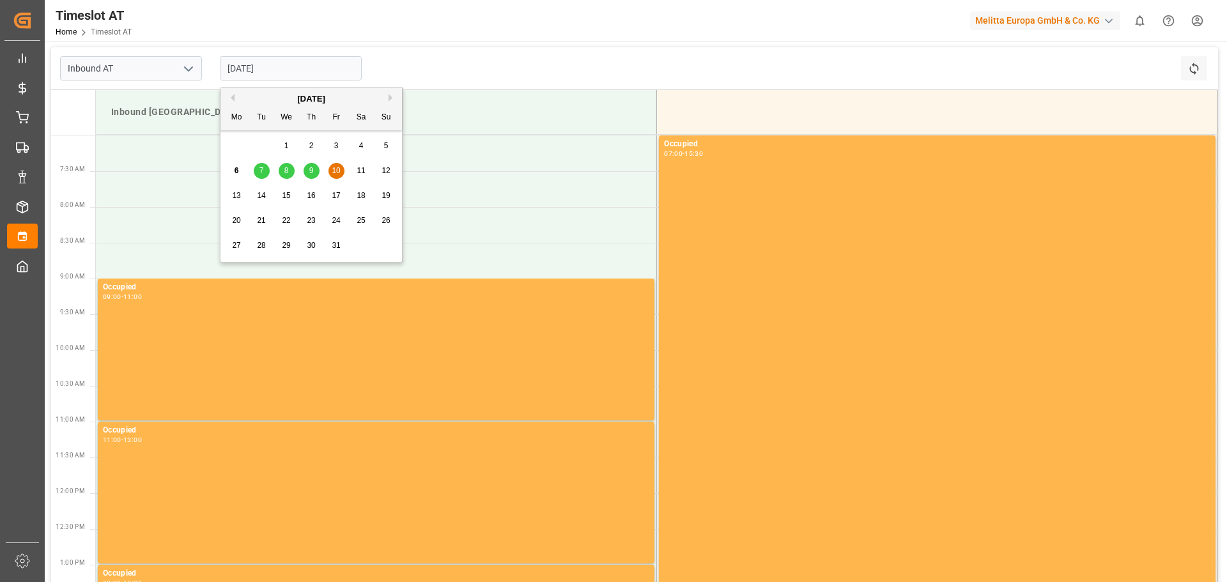
click at [303, 69] on input "[DATE]" at bounding box center [291, 68] width 142 height 24
click at [352, 167] on div "6 7 8 9 10 11 12" at bounding box center [311, 171] width 174 height 25
click at [362, 168] on span "11" at bounding box center [361, 170] width 8 height 9
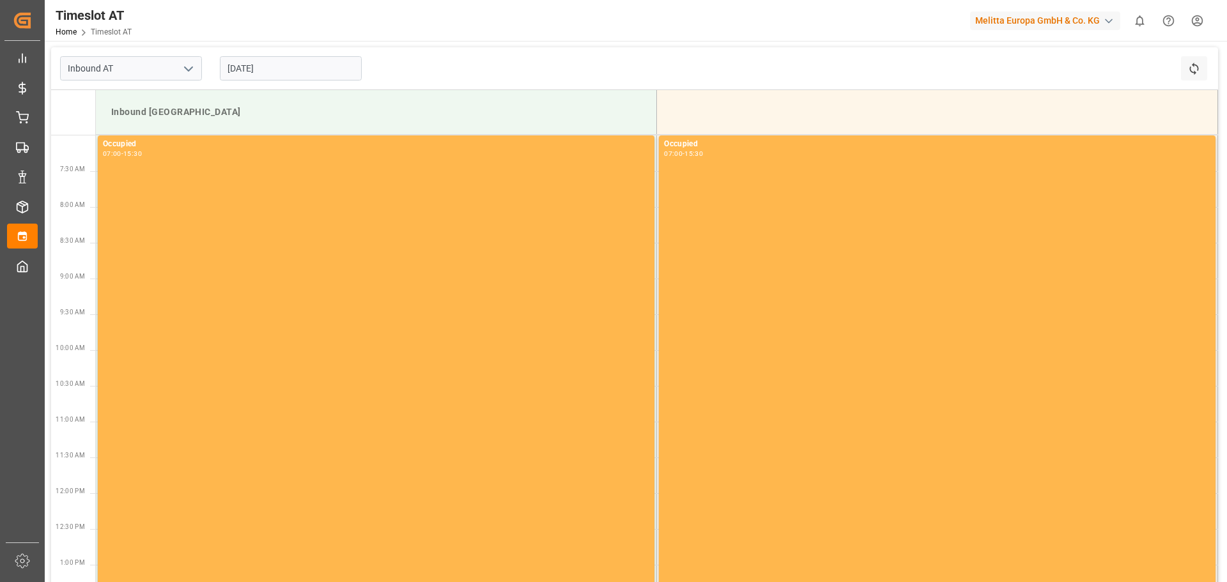
click at [315, 63] on input "[DATE]" at bounding box center [291, 68] width 142 height 24
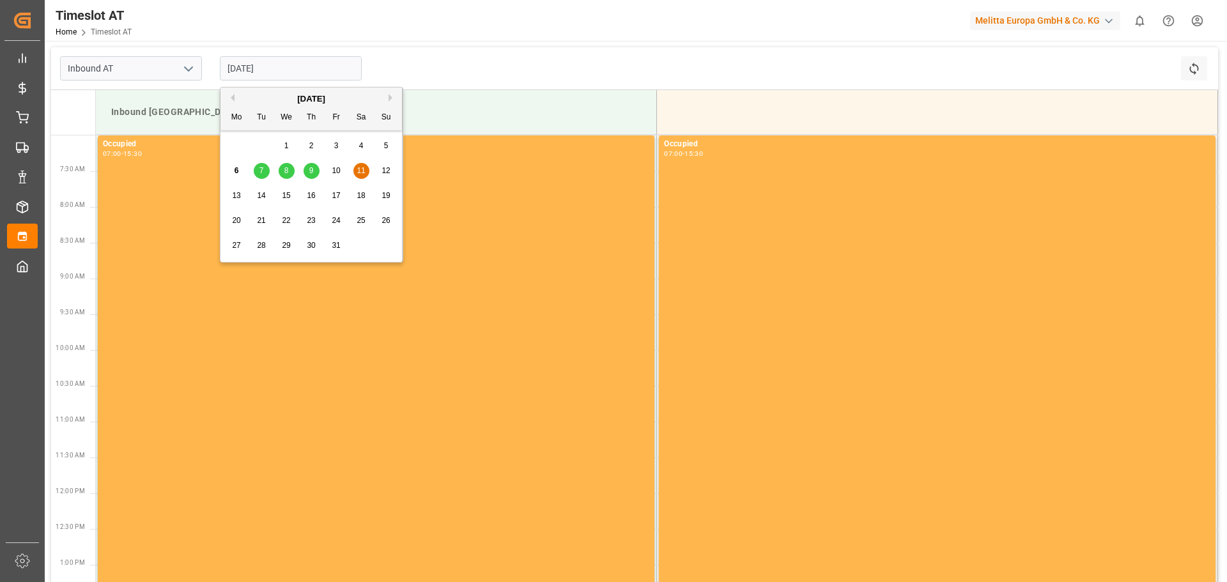
click at [238, 192] on span "13" at bounding box center [236, 195] width 8 height 9
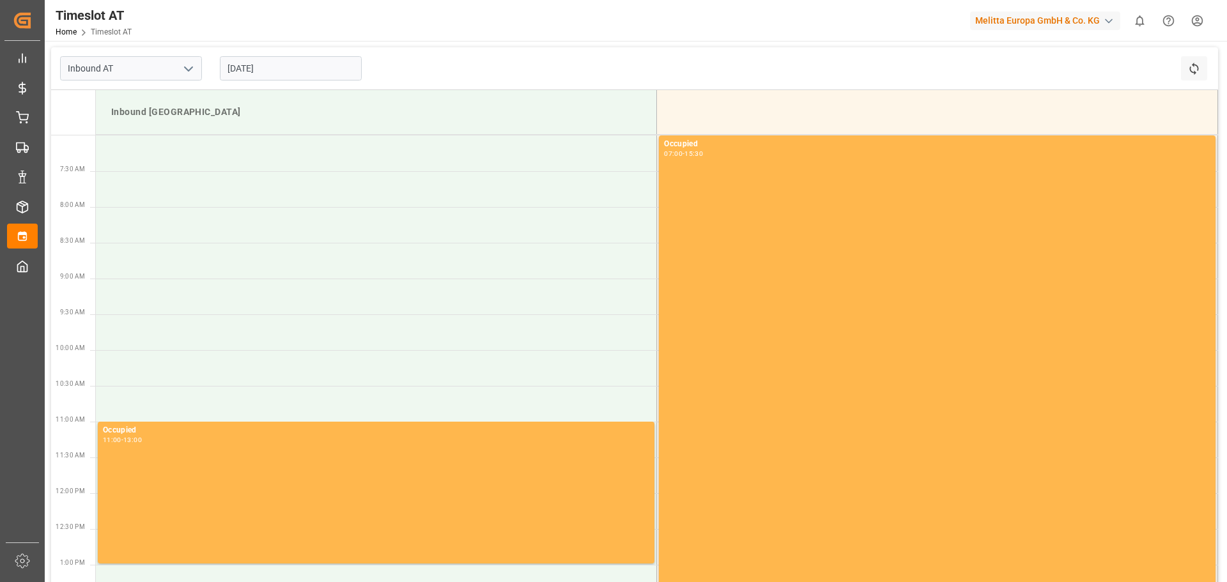
click at [286, 69] on input "[DATE]" at bounding box center [291, 68] width 142 height 24
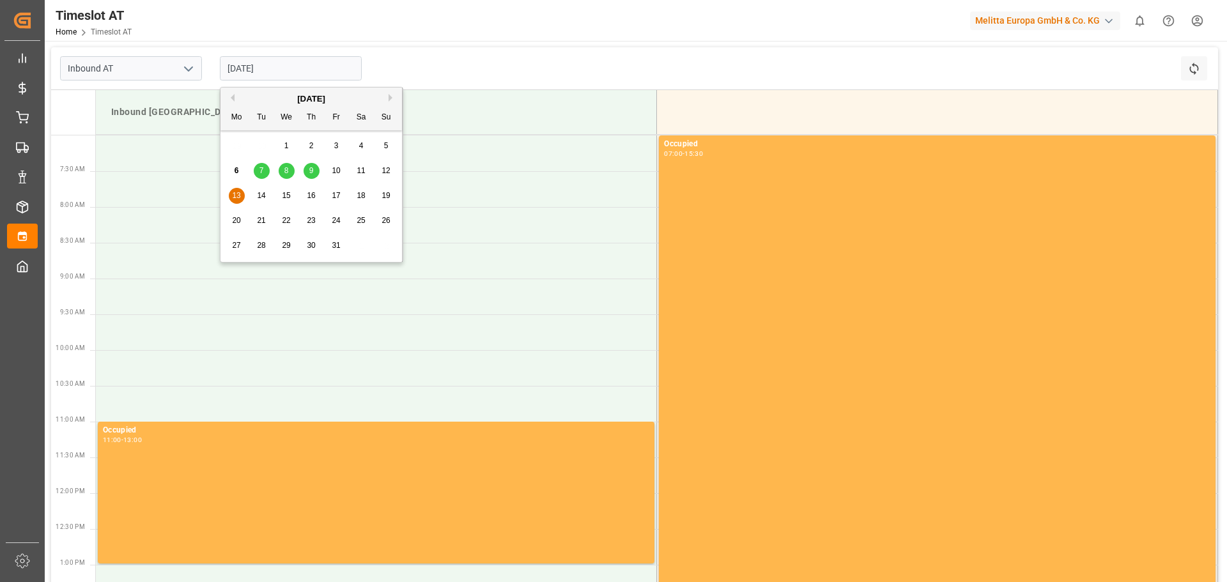
click at [263, 199] on span "14" at bounding box center [261, 195] width 8 height 9
click at [272, 70] on input "[DATE]" at bounding box center [291, 68] width 142 height 24
click at [266, 171] on div "7" at bounding box center [262, 171] width 16 height 15
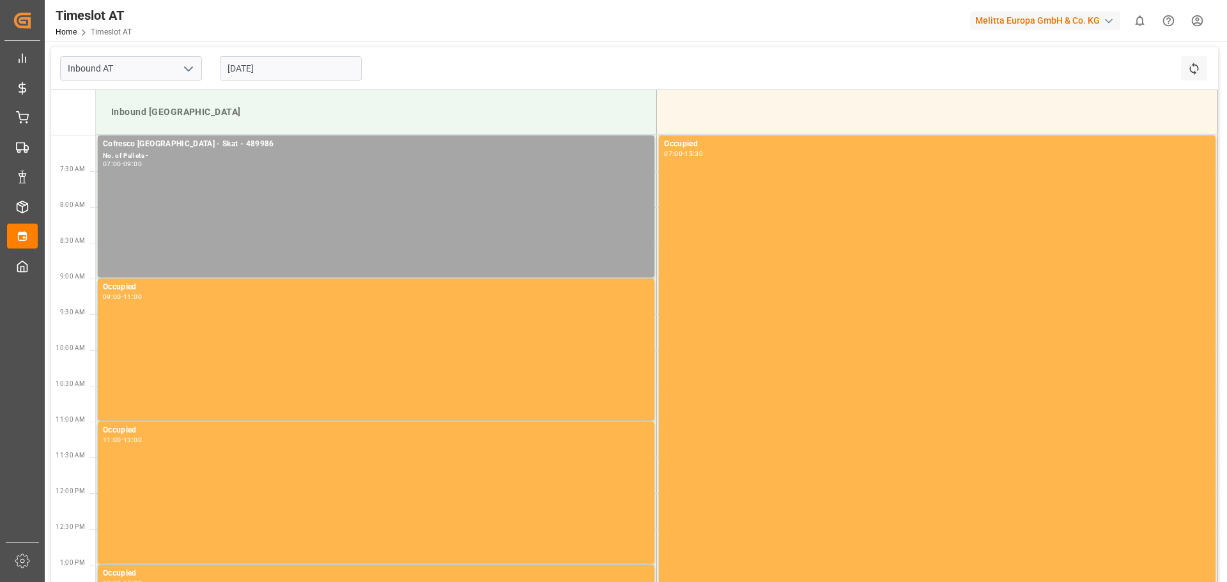
click at [259, 65] on input "[DATE]" at bounding box center [291, 68] width 142 height 24
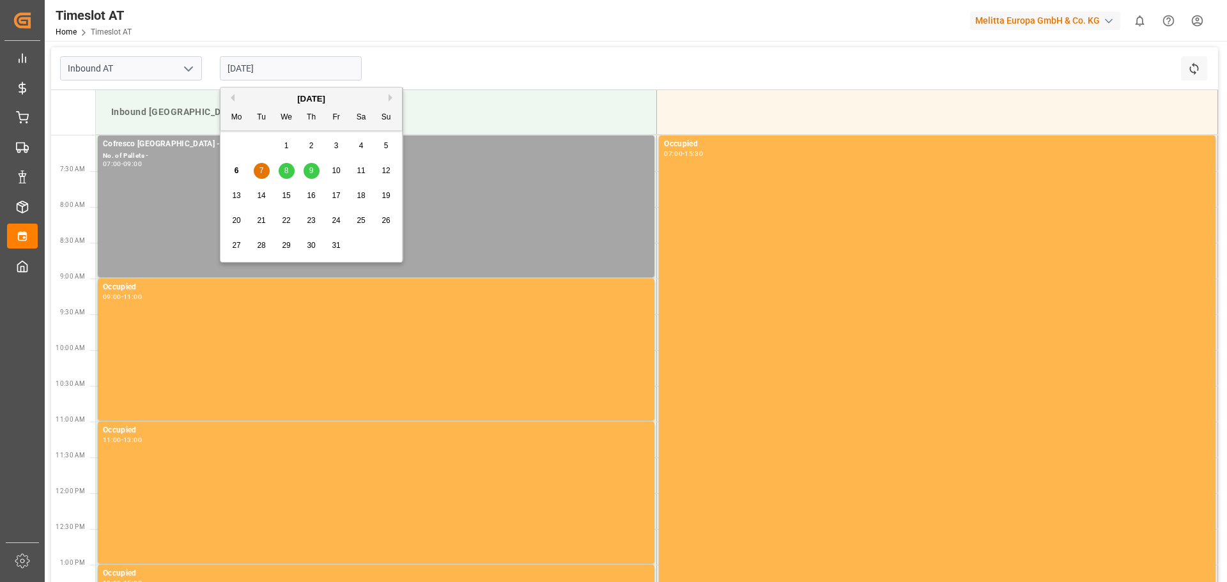
click at [288, 168] on div "8" at bounding box center [287, 171] width 16 height 15
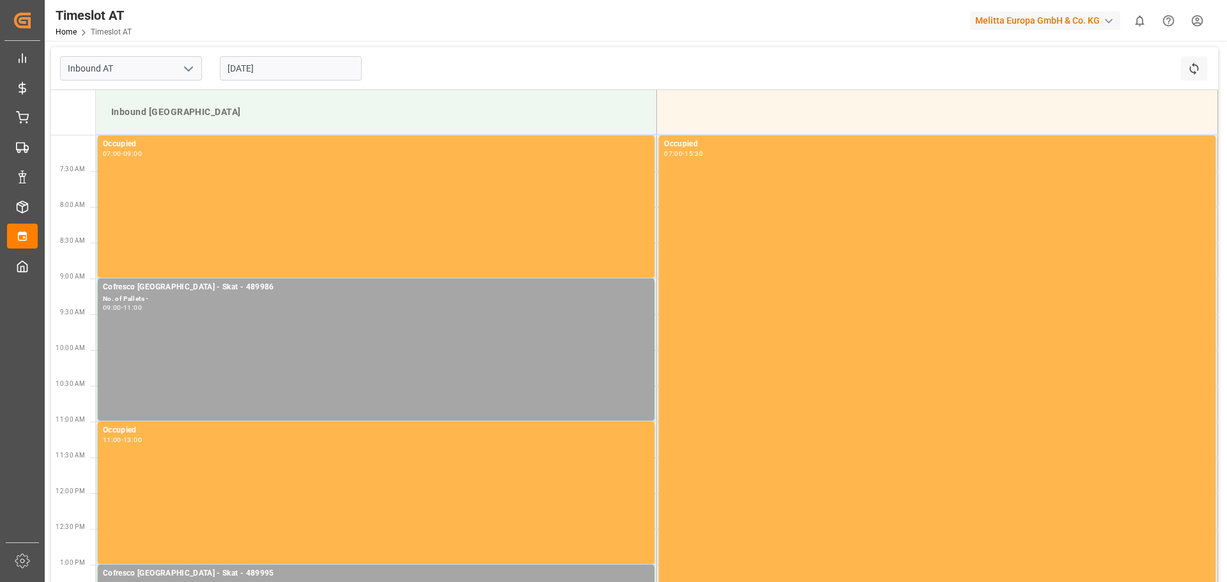
click at [276, 77] on input "[DATE]" at bounding box center [291, 68] width 142 height 24
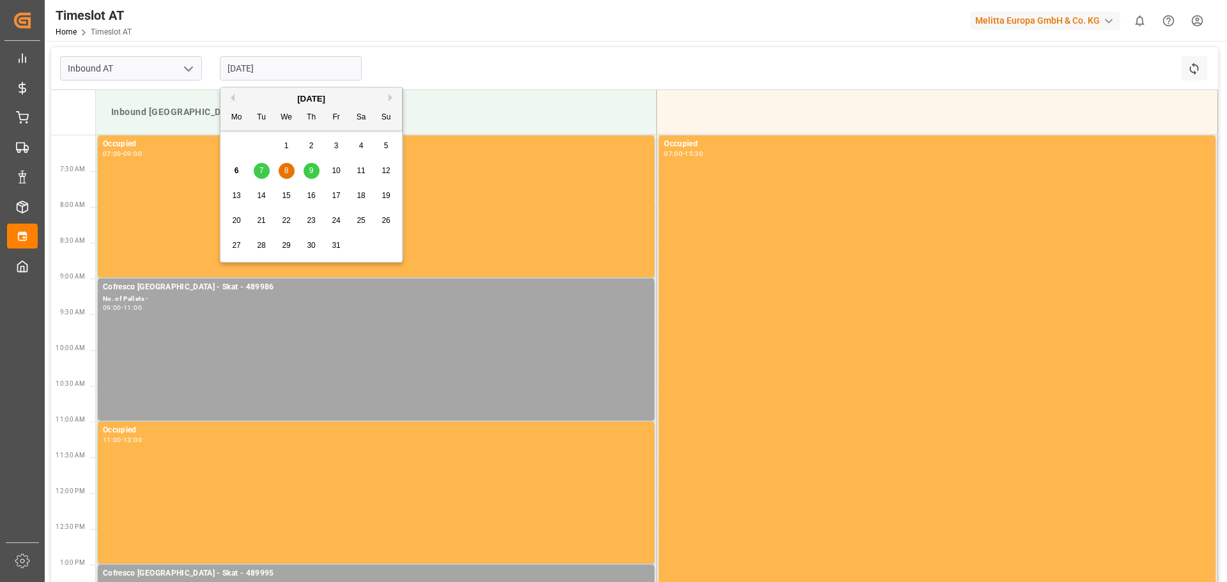
click at [307, 166] on div "9" at bounding box center [312, 171] width 16 height 15
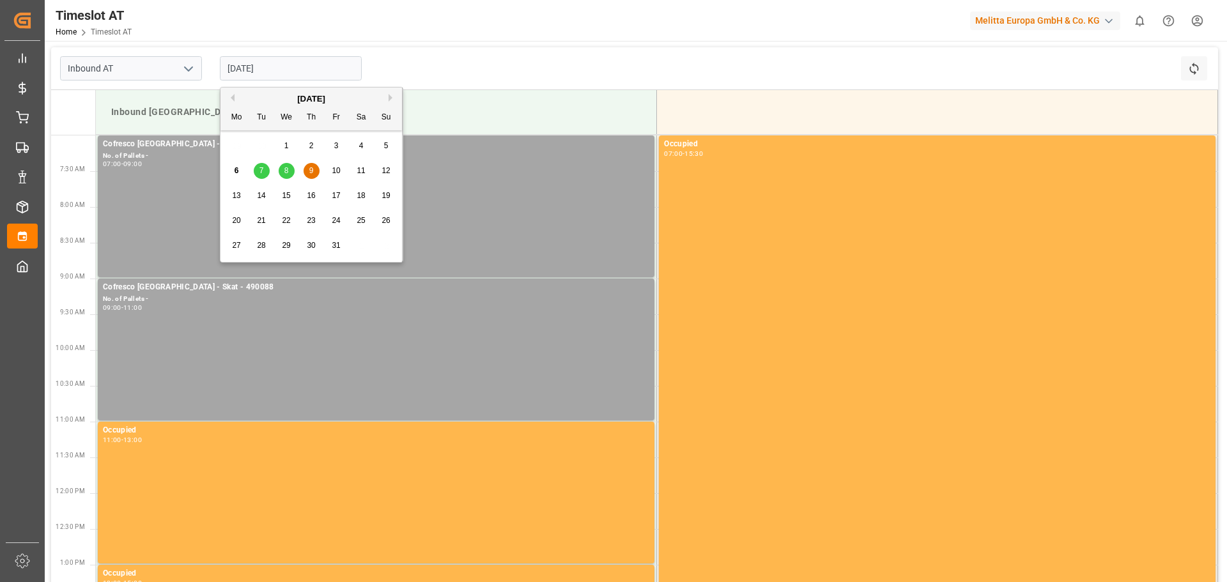
click at [290, 72] on input "[DATE]" at bounding box center [291, 68] width 142 height 24
click at [264, 173] on div "7" at bounding box center [262, 171] width 16 height 15
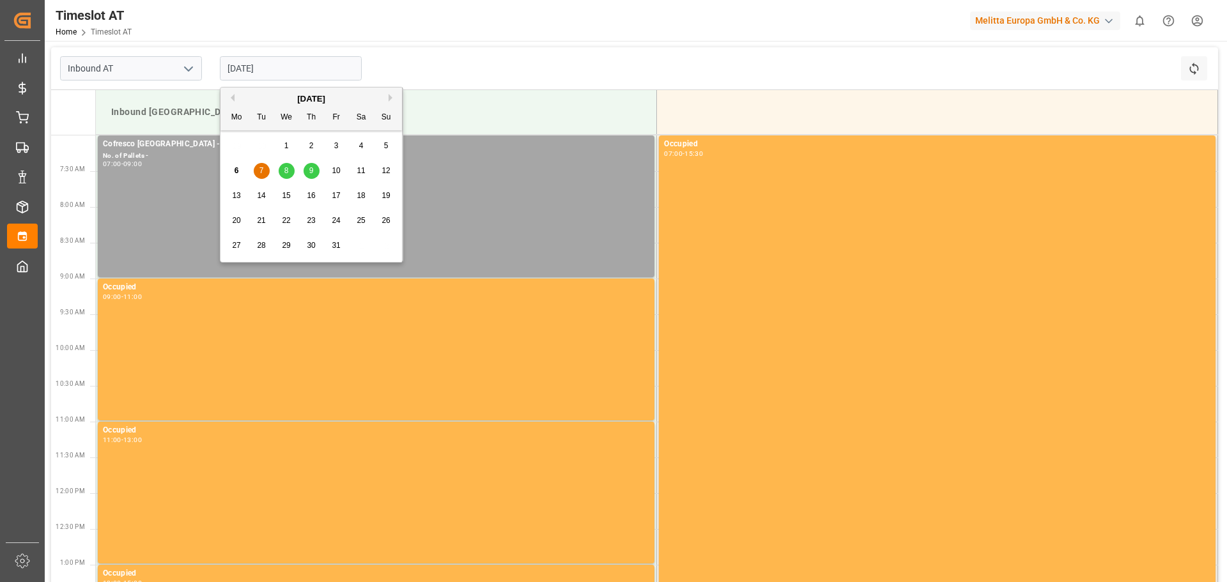
click at [275, 65] on input "[DATE]" at bounding box center [291, 68] width 142 height 24
click at [282, 165] on div "8" at bounding box center [287, 171] width 16 height 15
type input "[DATE]"
